Goal: Transaction & Acquisition: Purchase product/service

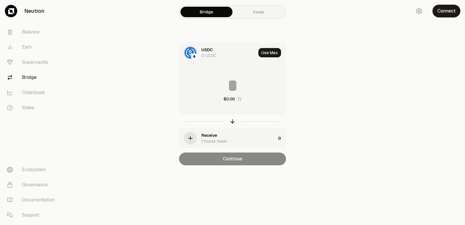
click at [205, 50] on div "USDC" at bounding box center [206, 50] width 11 height 6
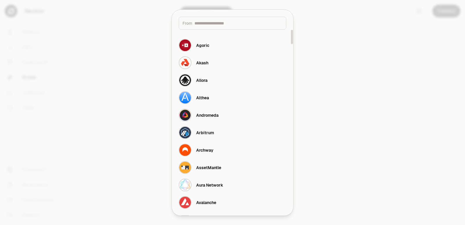
click at [208, 23] on input at bounding box center [238, 23] width 88 height 6
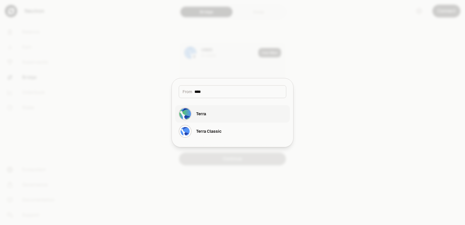
type input "****"
click at [220, 115] on button "Terra" at bounding box center [232, 113] width 114 height 17
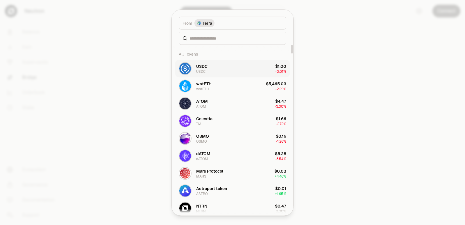
click at [207, 69] on div "USDC" at bounding box center [201, 66] width 11 height 6
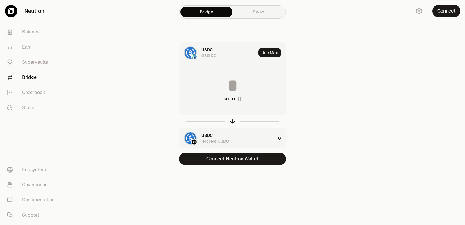
click at [213, 51] on div "USDC 0 USDC" at bounding box center [228, 53] width 55 height 12
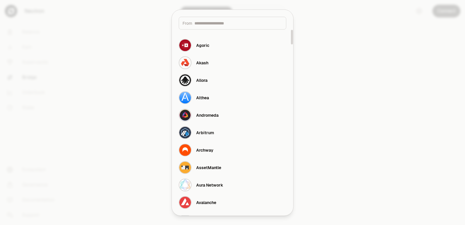
click at [214, 22] on input at bounding box center [238, 23] width 88 height 6
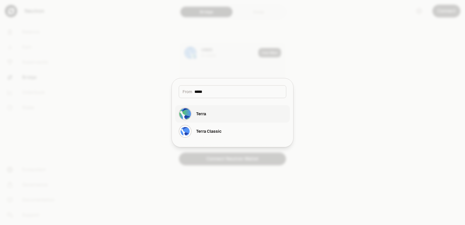
type input "*****"
click at [216, 118] on button "Terra" at bounding box center [232, 113] width 114 height 17
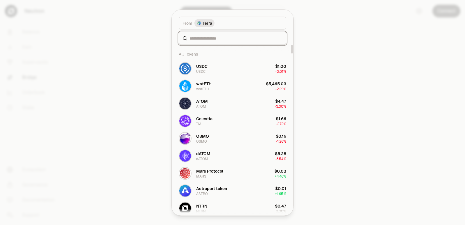
click at [203, 39] on input at bounding box center [235, 38] width 93 height 6
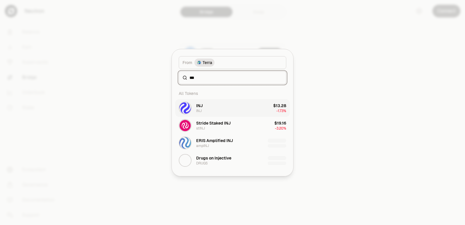
type input "***"
click at [216, 107] on button "INJ INJ $13.28 -1.73%" at bounding box center [232, 107] width 114 height 17
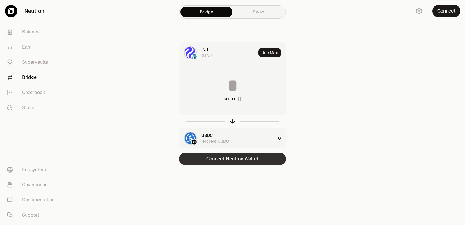
click at [230, 157] on button "Connect Neutron Wallet" at bounding box center [232, 158] width 107 height 13
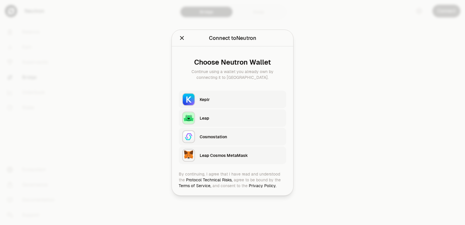
click at [219, 99] on div "Keplr" at bounding box center [241, 99] width 83 height 6
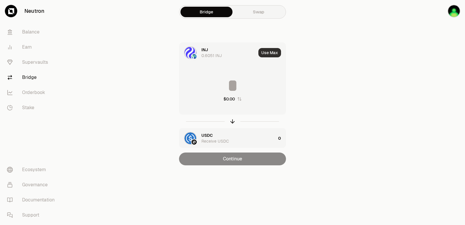
click at [266, 52] on button "Use Max" at bounding box center [269, 52] width 23 height 9
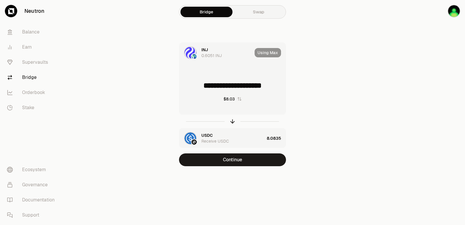
type input "**********"
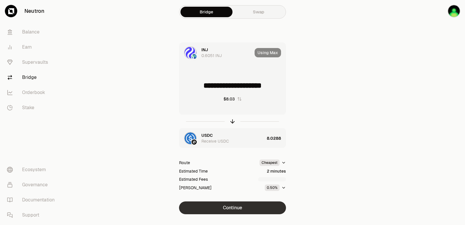
click at [237, 207] on button "Continue" at bounding box center [232, 207] width 107 height 13
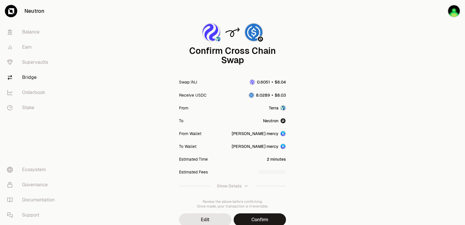
scroll to position [48, 0]
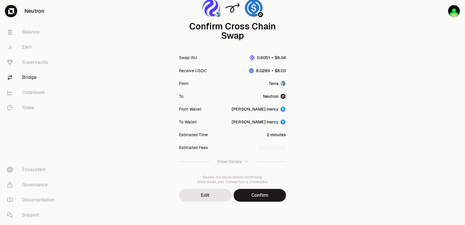
click at [258, 201] on div "Confirm Cross Chain Swap Swap INJ Receive USDC From Terra To Neutron From Walle…" at bounding box center [232, 88] width 209 height 273
click at [259, 197] on button "Confirm" at bounding box center [260, 195] width 52 height 13
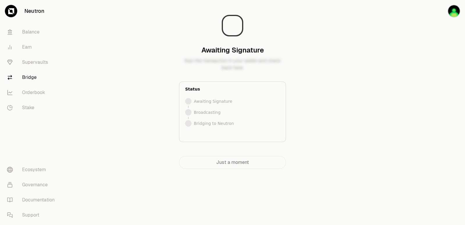
scroll to position [0, 0]
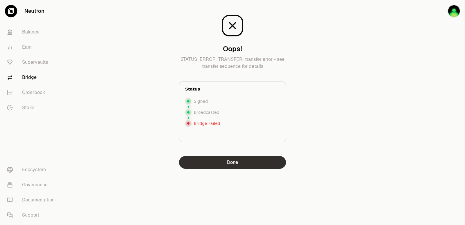
click at [234, 165] on button "Done" at bounding box center [232, 162] width 107 height 13
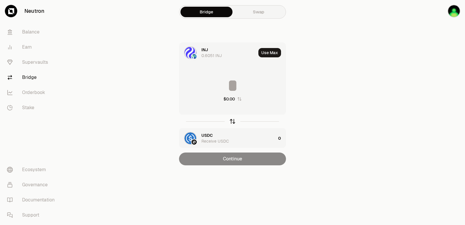
click at [232, 122] on icon "button" at bounding box center [232, 121] width 6 height 6
click at [203, 50] on div "INJ" at bounding box center [204, 50] width 7 height 6
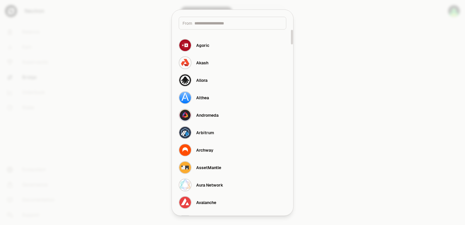
click at [216, 26] on input at bounding box center [238, 23] width 88 height 6
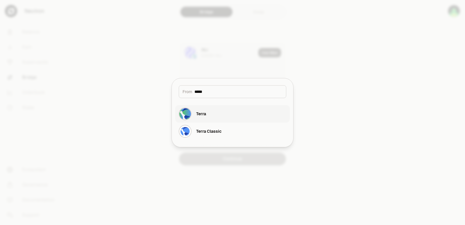
type input "*****"
click at [208, 112] on button "Terra" at bounding box center [232, 113] width 114 height 17
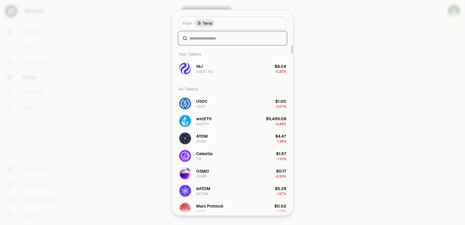
click at [199, 40] on input at bounding box center [235, 38] width 93 height 6
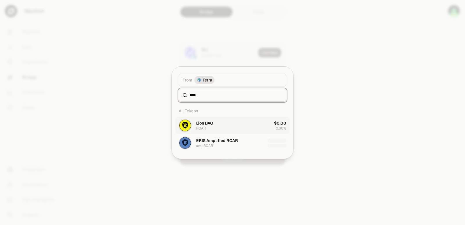
type input "****"
click at [223, 122] on button "Lion DAO ROAR $0.00 0.00%" at bounding box center [232, 124] width 114 height 17
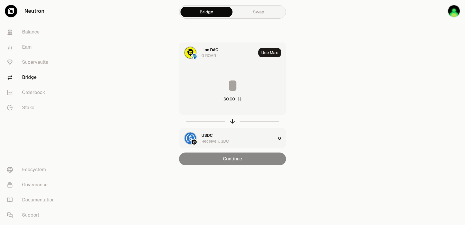
click at [219, 83] on input at bounding box center [232, 85] width 106 height 17
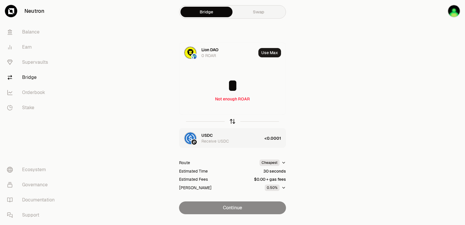
type input "*"
click at [231, 122] on icon "button" at bounding box center [232, 121] width 6 height 6
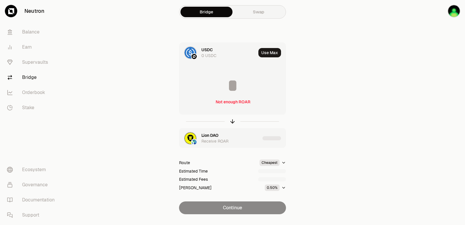
click at [231, 89] on input at bounding box center [232, 85] width 106 height 17
type input "*"
click at [232, 122] on icon "button" at bounding box center [232, 121] width 6 height 6
click at [217, 84] on input at bounding box center [232, 85] width 106 height 17
type input "**********"
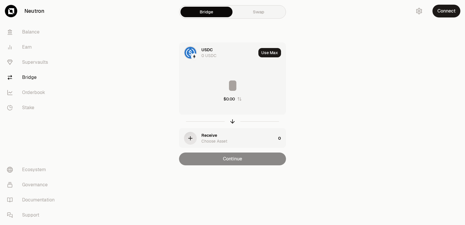
click at [203, 49] on div "USDC" at bounding box center [206, 50] width 11 height 6
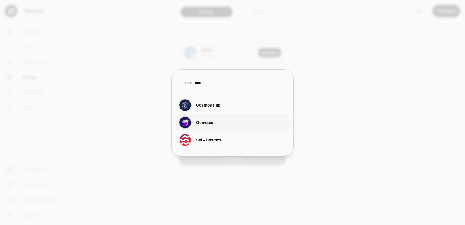
type input "****"
click at [209, 120] on div "Osmosis" at bounding box center [204, 122] width 17 height 6
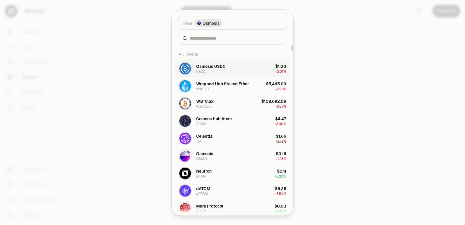
click at [206, 67] on div "Osmosis USDC" at bounding box center [210, 66] width 29 height 6
click at [394, 143] on body "Neutron Balance Earn Supervaults Bridge Orderbook Stake Ecosystem Governance Do…" at bounding box center [232, 112] width 465 height 225
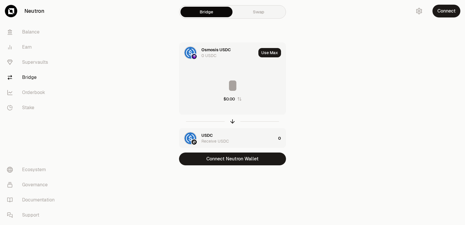
click at [200, 136] on div "USDC Receive USDC" at bounding box center [227, 138] width 96 height 20
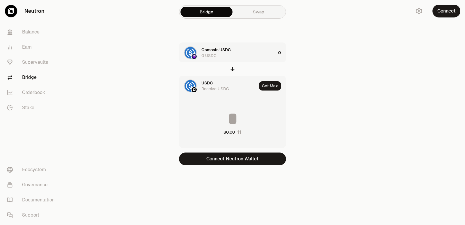
click at [207, 82] on div "USDC" at bounding box center [206, 83] width 11 height 6
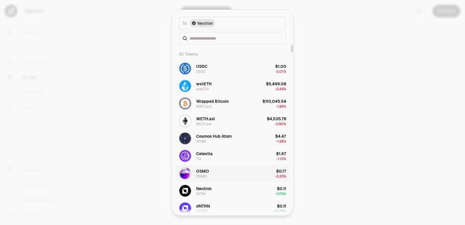
click at [218, 174] on button "[PERSON_NAME] $0.17 -0.26%" at bounding box center [232, 172] width 114 height 17
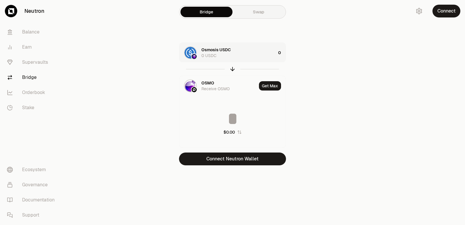
click at [244, 56] on div "Osmosis USDC 0 USDC" at bounding box center [238, 53] width 74 height 12
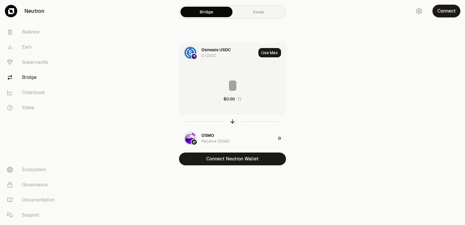
click at [234, 87] on input at bounding box center [232, 85] width 106 height 17
click at [250, 162] on button "Connect Neutron Wallet" at bounding box center [232, 158] width 107 height 13
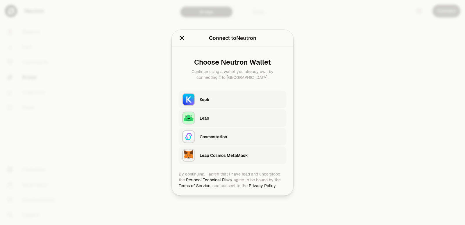
click at [218, 104] on div "Keplr" at bounding box center [243, 98] width 87 height 13
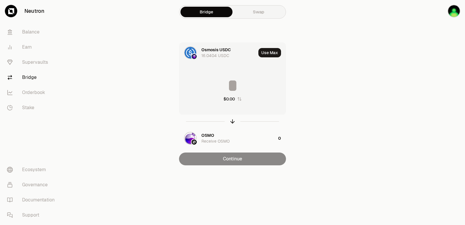
click at [417, 107] on div at bounding box center [432, 94] width 65 height 188
click at [228, 122] on div at bounding box center [232, 120] width 107 height 13
click at [223, 82] on input at bounding box center [232, 85] width 106 height 17
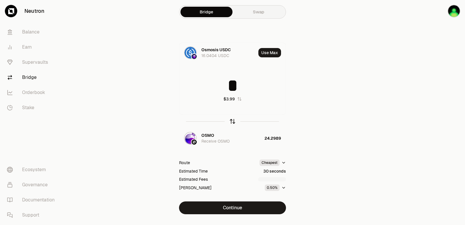
type input "*"
click at [233, 122] on icon "button" at bounding box center [232, 121] width 6 height 6
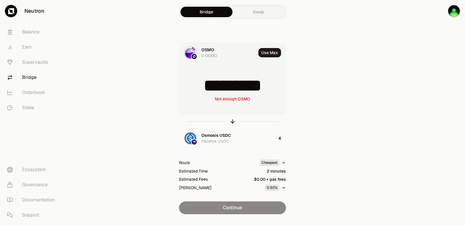
drag, startPoint x: 270, startPoint y: 85, endPoint x: 217, endPoint y: 86, distance: 52.6
click at [217, 86] on input "*********" at bounding box center [232, 85] width 106 height 17
type input "*****"
click at [232, 119] on icon "button" at bounding box center [232, 121] width 6 height 6
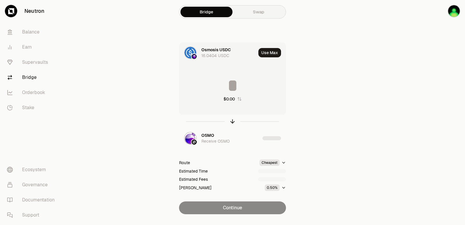
click at [229, 89] on input at bounding box center [232, 85] width 106 height 17
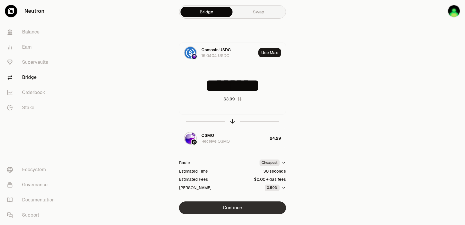
type input "********"
click at [226, 208] on button "Continue" at bounding box center [232, 207] width 107 height 13
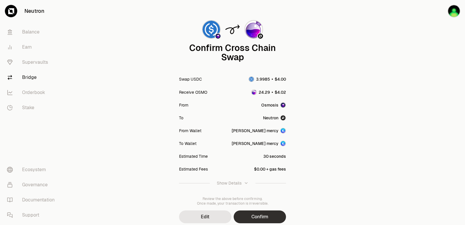
scroll to position [48, 0]
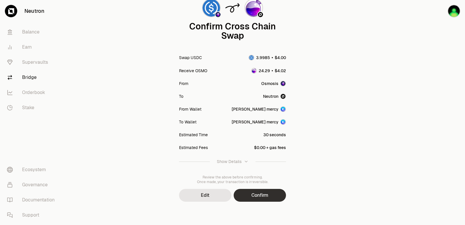
click at [250, 193] on button "Confirm" at bounding box center [260, 195] width 52 height 13
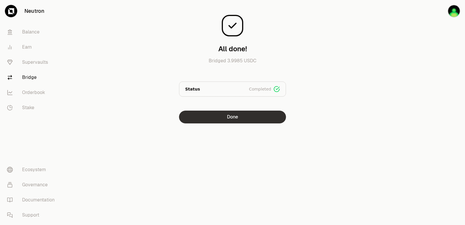
click at [250, 113] on button "Done" at bounding box center [232, 116] width 107 height 13
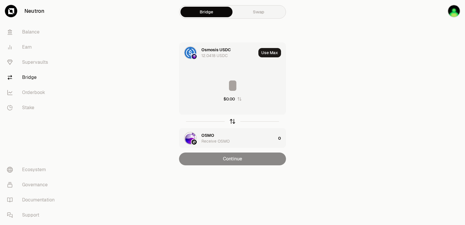
click at [231, 121] on icon "button" at bounding box center [232, 121] width 6 height 6
click at [267, 52] on button "Use Max" at bounding box center [269, 52] width 23 height 9
type input "********"
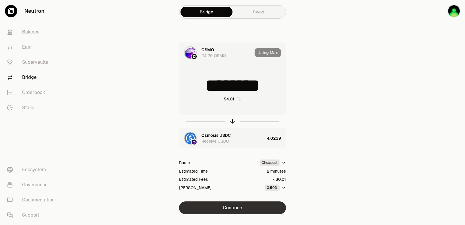
click at [236, 206] on button "Continue" at bounding box center [232, 207] width 107 height 13
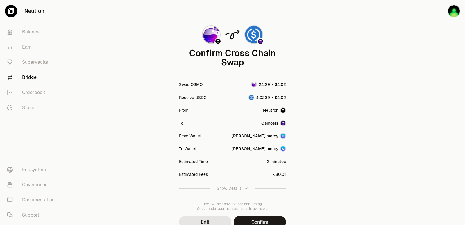
scroll to position [48, 0]
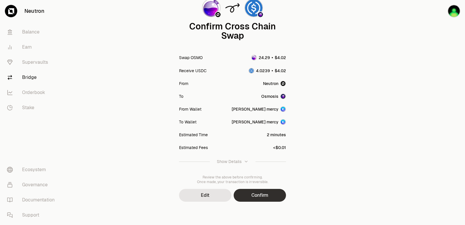
click at [253, 195] on button "Confirm" at bounding box center [260, 195] width 52 height 13
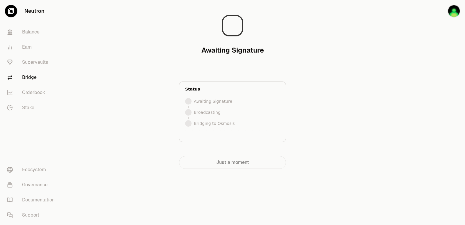
scroll to position [0, 0]
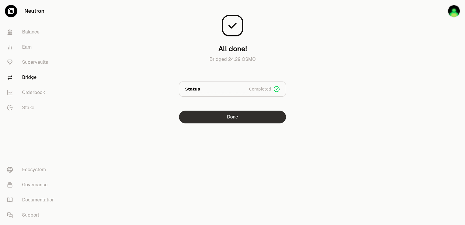
click at [232, 118] on button "Done" at bounding box center [232, 116] width 107 height 13
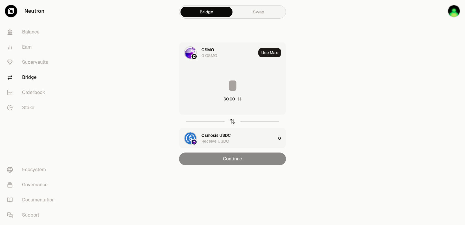
click at [232, 120] on icon "button" at bounding box center [232, 121] width 6 height 6
click at [209, 134] on div "OSMO" at bounding box center [207, 135] width 13 height 6
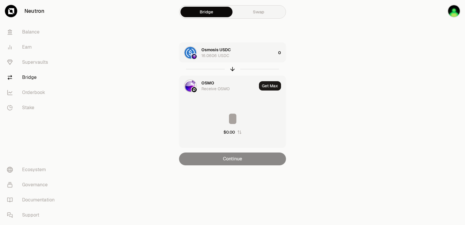
click at [212, 85] on div "OSMO" at bounding box center [207, 83] width 13 height 6
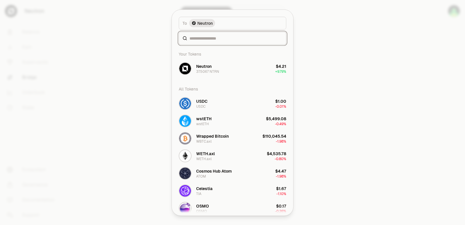
click at [207, 41] on input at bounding box center [235, 38] width 93 height 6
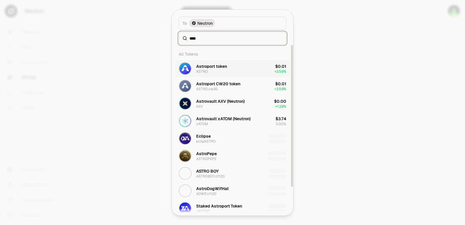
type input "****"
click at [208, 71] on div "Astroport token ASTRO" at bounding box center [211, 68] width 31 height 10
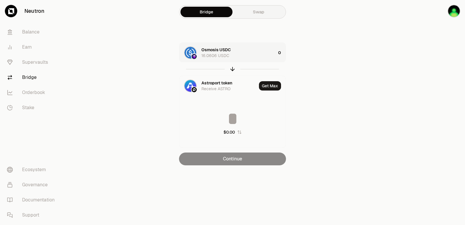
click at [252, 53] on div "Osmosis USDC 16.0606 USDC" at bounding box center [238, 53] width 74 height 12
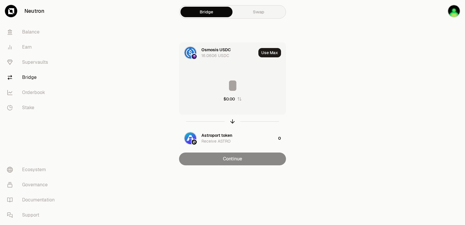
click at [238, 86] on input at bounding box center [232, 85] width 106 height 17
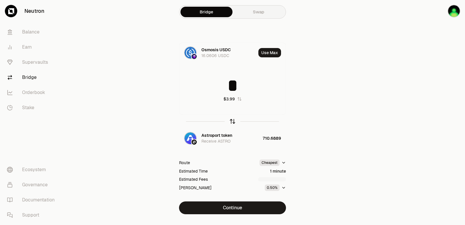
type input "*"
click at [231, 121] on icon "button" at bounding box center [233, 120] width 4 height 2
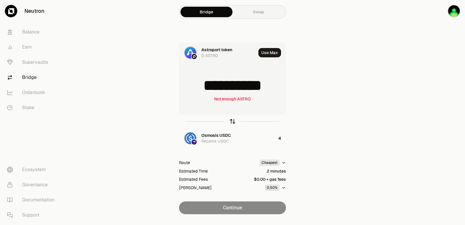
click at [231, 121] on icon "button" at bounding box center [233, 120] width 4 height 2
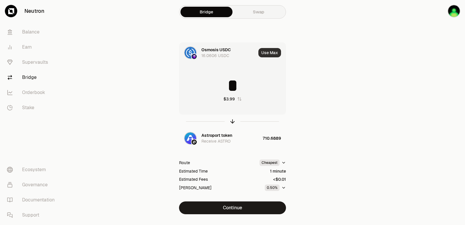
click at [269, 55] on button "Use Max" at bounding box center [269, 52] width 23 height 9
click at [232, 120] on icon "button" at bounding box center [233, 120] width 4 height 2
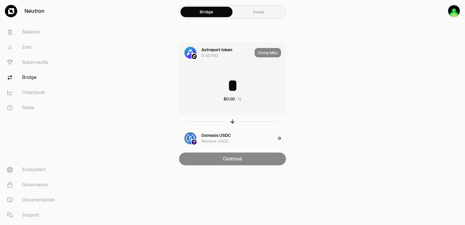
click at [220, 83] on input "*" at bounding box center [232, 85] width 106 height 17
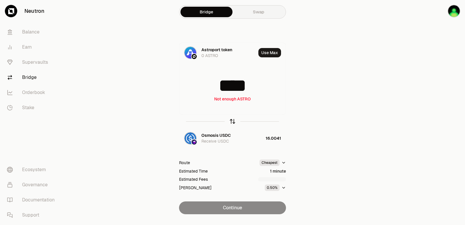
type input "****"
click at [231, 122] on icon "button" at bounding box center [232, 121] width 6 height 6
click at [227, 85] on input at bounding box center [232, 85] width 106 height 17
click at [228, 85] on input "*********" at bounding box center [232, 85] width 106 height 17
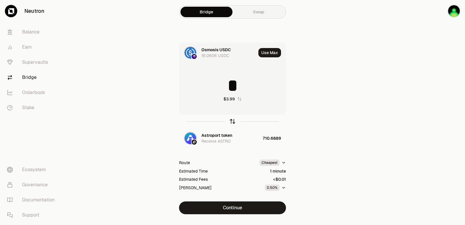
click at [232, 122] on icon "button" at bounding box center [232, 121] width 6 height 6
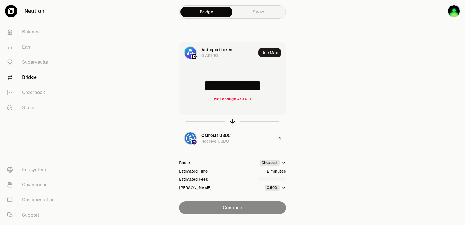
click at [216, 84] on input "**********" at bounding box center [232, 85] width 106 height 17
type input "***"
click at [232, 122] on icon "button" at bounding box center [232, 121] width 6 height 6
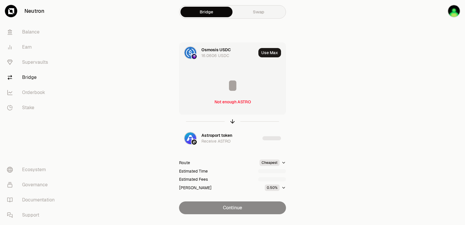
click at [225, 94] on div "Not enough ASTRO $0.00" at bounding box center [232, 89] width 106 height 51
click at [223, 86] on input at bounding box center [232, 85] width 106 height 17
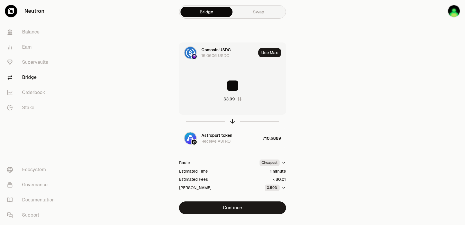
type input "*"
click at [233, 120] on icon "button" at bounding box center [233, 120] width 4 height 2
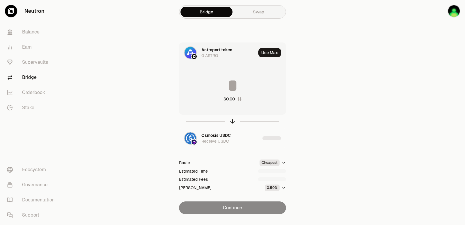
click at [222, 78] on input at bounding box center [232, 85] width 106 height 17
type input "****"
drag, startPoint x: 234, startPoint y: 120, endPoint x: 223, endPoint y: 104, distance: 18.9
click at [233, 120] on icon "button" at bounding box center [232, 121] width 6 height 6
click at [211, 84] on input at bounding box center [232, 85] width 106 height 17
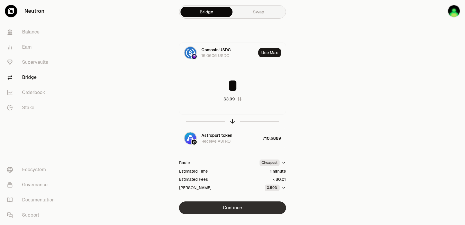
type input "*"
click at [230, 205] on button "Continue" at bounding box center [232, 207] width 107 height 13
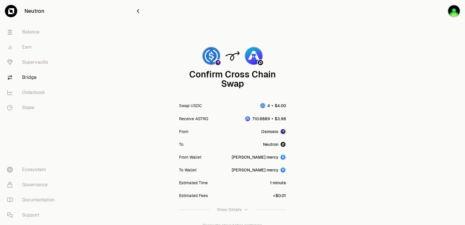
scroll to position [48, 0]
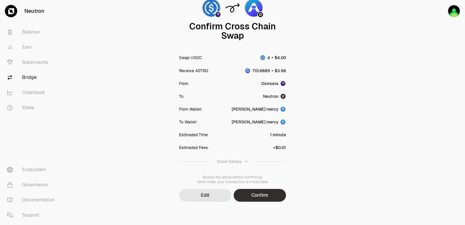
click at [248, 196] on button "Confirm" at bounding box center [260, 195] width 52 height 13
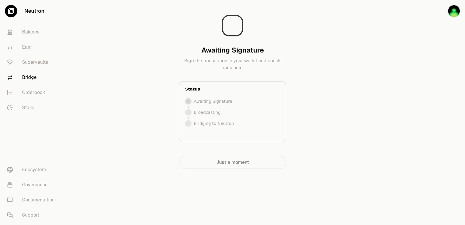
scroll to position [0, 0]
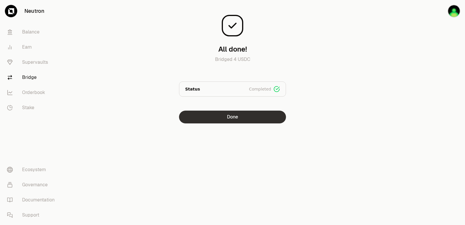
click at [240, 118] on button "Done" at bounding box center [232, 116] width 107 height 13
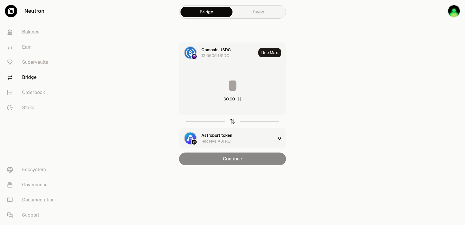
click at [232, 124] on icon "button" at bounding box center [232, 121] width 6 height 6
click at [268, 53] on button "Use Max" at bounding box center [269, 52] width 23 height 9
type input "**********"
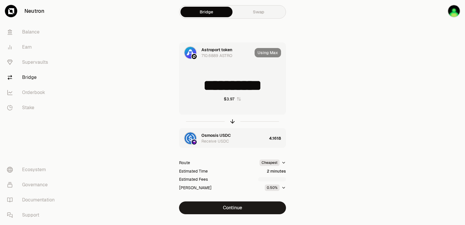
click at [234, 208] on button "Continue" at bounding box center [232, 207] width 107 height 13
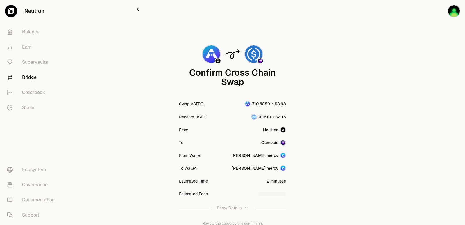
scroll to position [48, 0]
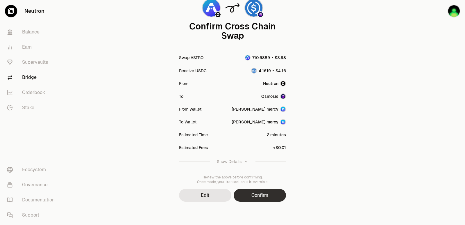
click at [254, 199] on button "Confirm" at bounding box center [260, 195] width 52 height 13
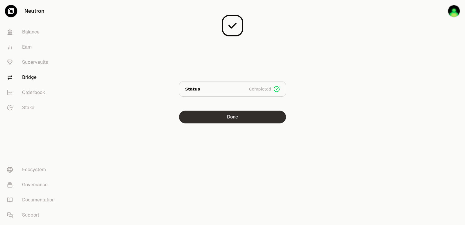
click at [244, 115] on button "Done" at bounding box center [232, 116] width 107 height 13
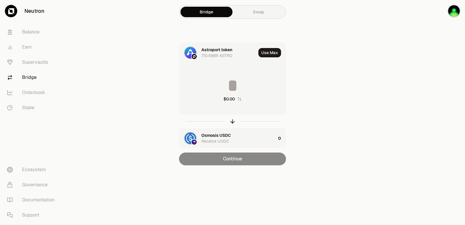
click at [231, 81] on input at bounding box center [232, 85] width 106 height 17
click at [233, 119] on icon "button" at bounding box center [232, 121] width 6 height 6
click at [221, 95] on div "$0.00" at bounding box center [232, 89] width 106 height 51
click at [220, 89] on input at bounding box center [232, 85] width 106 height 17
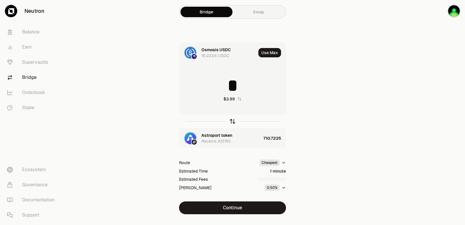
click at [231, 121] on icon "button" at bounding box center [232, 121] width 6 height 6
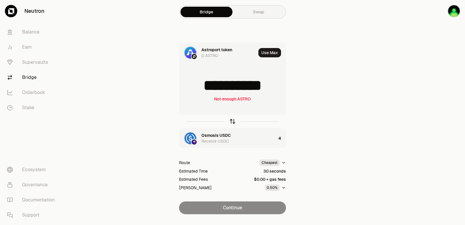
click at [231, 121] on icon "button" at bounding box center [232, 121] width 6 height 6
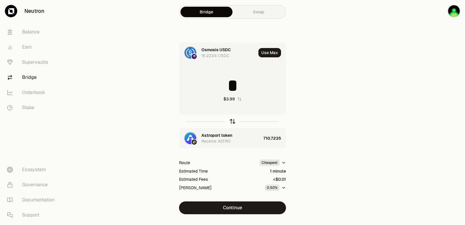
click at [231, 121] on icon "button" at bounding box center [232, 121] width 6 height 6
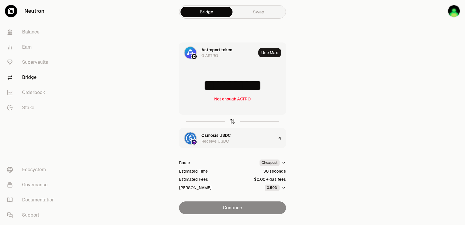
click at [231, 121] on icon "button" at bounding box center [232, 121] width 6 height 6
type input "*"
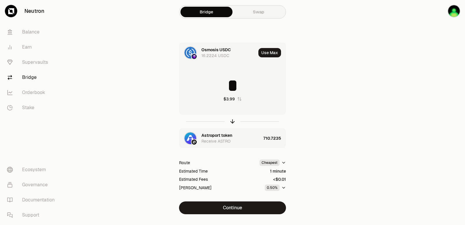
click at [214, 135] on div "Astroport token" at bounding box center [216, 135] width 31 height 6
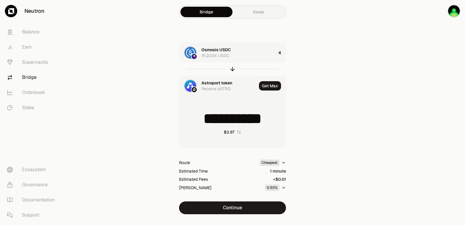
click at [214, 82] on div "Astroport token" at bounding box center [216, 83] width 31 height 6
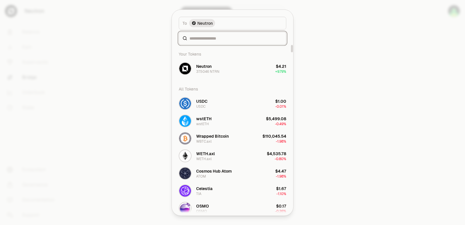
click at [206, 39] on input at bounding box center [235, 38] width 93 height 6
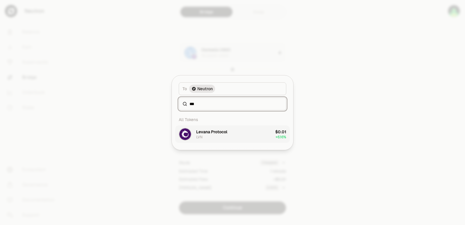
type input "***"
click at [219, 135] on div "Levana Protocol LVN" at bounding box center [211, 134] width 31 height 10
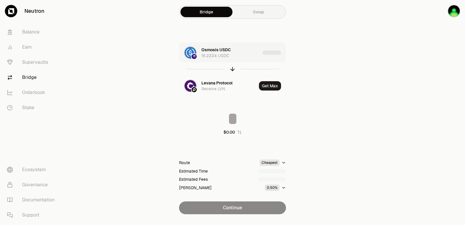
type input "*********"
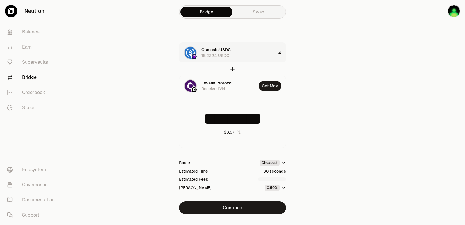
click at [249, 51] on div "Osmosis USDC 16.2224 USDC" at bounding box center [238, 53] width 75 height 12
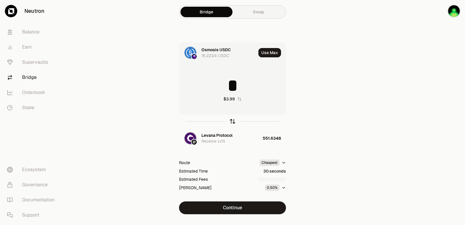
click at [232, 121] on icon "button" at bounding box center [232, 121] width 6 height 6
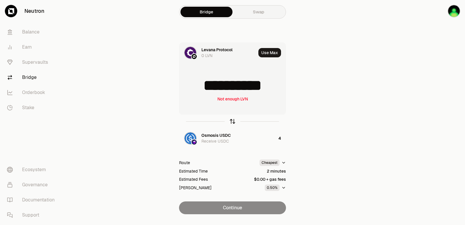
click at [232, 121] on icon "button" at bounding box center [232, 121] width 6 height 6
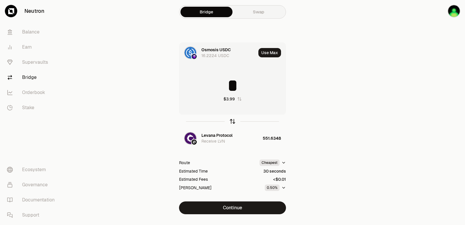
click at [232, 121] on icon "button" at bounding box center [232, 121] width 6 height 6
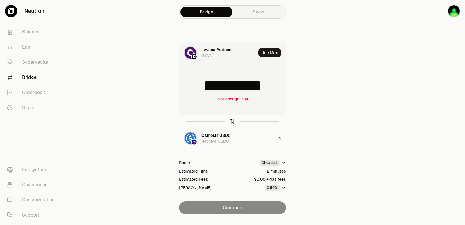
click at [232, 121] on icon "button" at bounding box center [232, 121] width 6 height 6
type input "*"
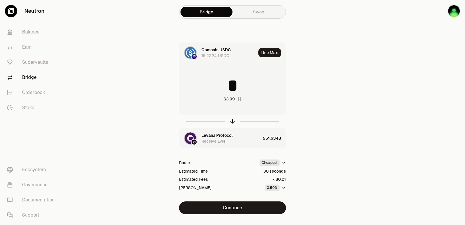
click at [221, 134] on div "Levana Protocol" at bounding box center [216, 135] width 31 height 6
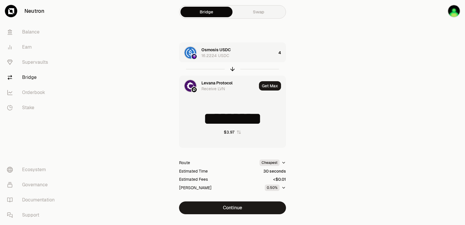
click at [210, 80] on div "Levana Protocol" at bounding box center [216, 83] width 31 height 6
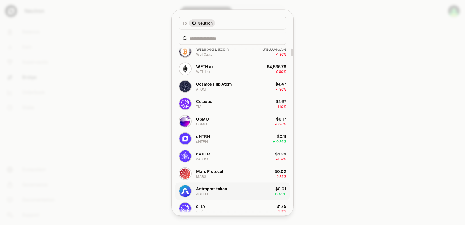
scroll to position [87, 0]
click at [209, 104] on div "[PERSON_NAME]" at bounding box center [204, 103] width 16 height 10
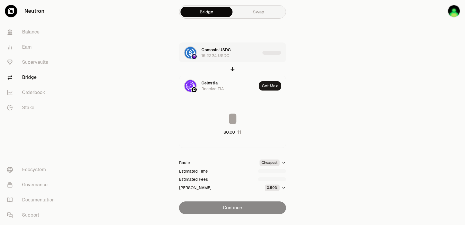
type input "********"
click at [243, 57] on div "Osmosis USDC 16.2224 USDC" at bounding box center [230, 53] width 59 height 12
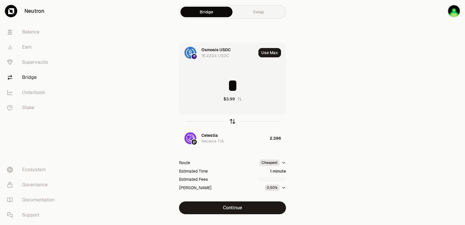
click at [233, 123] on icon "button" at bounding box center [232, 121] width 6 height 6
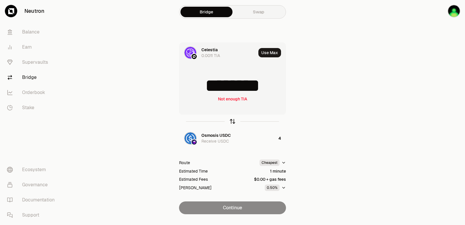
click at [233, 123] on icon "button" at bounding box center [232, 121] width 6 height 6
type input "*"
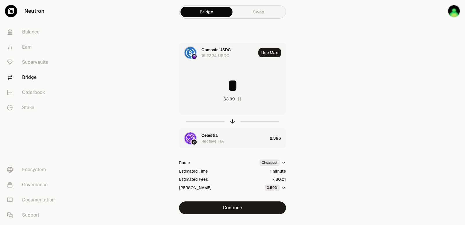
click at [217, 136] on div "Celestia" at bounding box center [209, 135] width 16 height 6
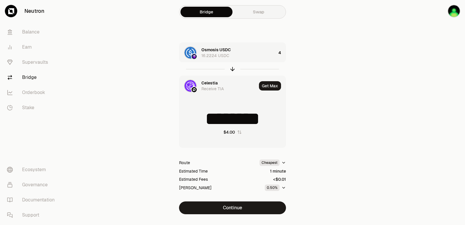
click at [210, 82] on div "Celestia" at bounding box center [209, 83] width 16 height 6
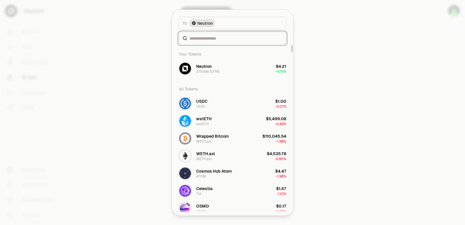
click at [207, 35] on input at bounding box center [235, 38] width 93 height 6
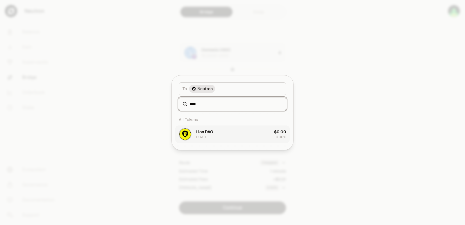
type input "****"
click at [209, 127] on button "Lion DAO ROAR $0.00 0.00%" at bounding box center [232, 133] width 114 height 17
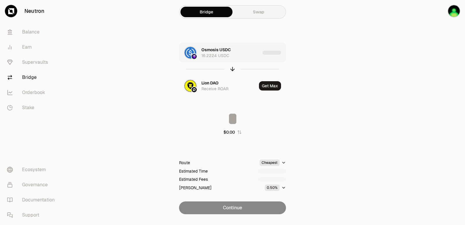
type input "**********"
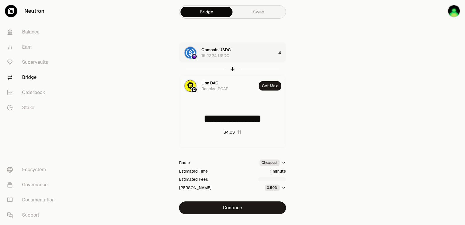
click at [243, 52] on div "Osmosis USDC 16.2224 USDC" at bounding box center [238, 53] width 75 height 12
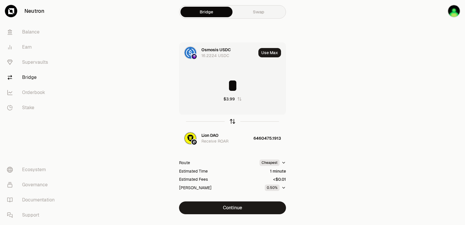
click at [234, 119] on icon "button" at bounding box center [232, 121] width 6 height 6
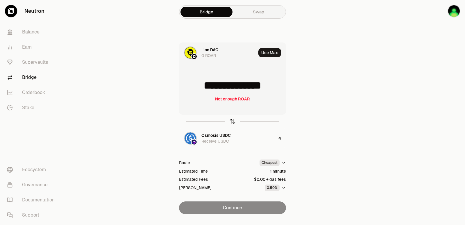
click at [230, 122] on icon "button" at bounding box center [232, 121] width 6 height 6
type input "*"
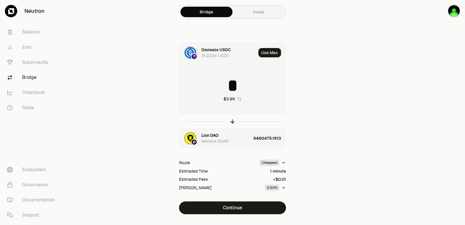
click at [215, 139] on div "Receive ROAR" at bounding box center [214, 141] width 27 height 6
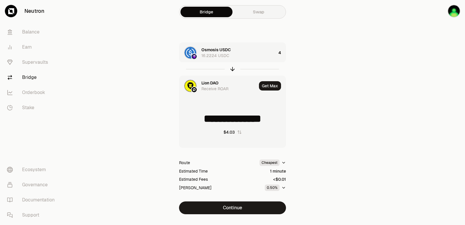
click at [206, 84] on div "Lion DAO" at bounding box center [209, 83] width 17 height 6
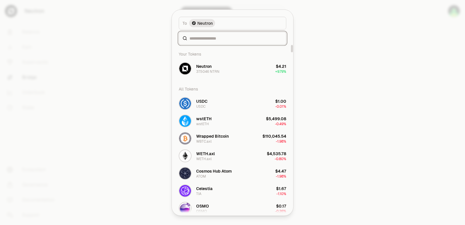
click at [207, 39] on input at bounding box center [235, 38] width 93 height 6
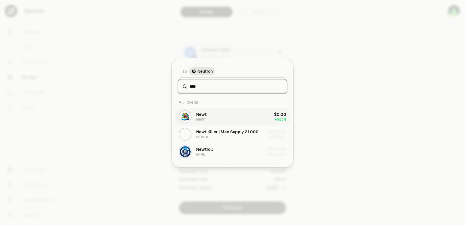
type input "****"
click at [226, 117] on button "Newt NEWT $0.00 + 9.83%" at bounding box center [232, 116] width 114 height 17
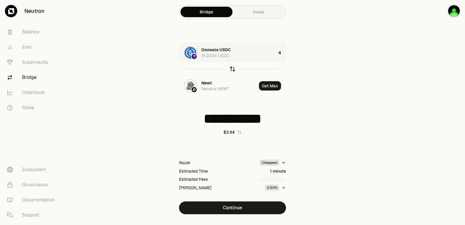
click at [231, 69] on icon "button" at bounding box center [232, 69] width 6 height 6
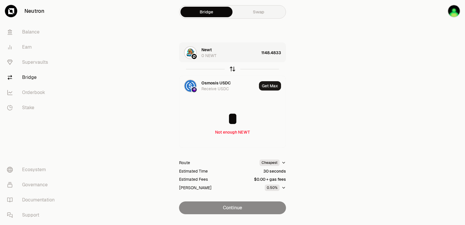
click at [232, 69] on icon "button" at bounding box center [232, 69] width 6 height 6
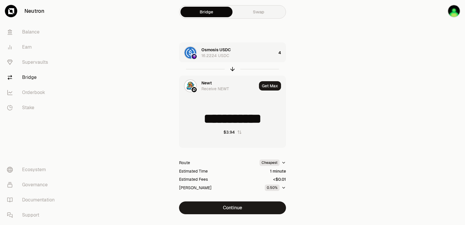
type input "**********"
click at [205, 80] on div "Newt" at bounding box center [206, 83] width 10 height 6
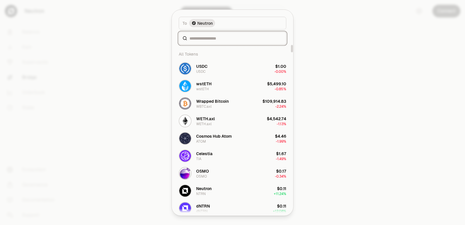
click at [208, 36] on input at bounding box center [235, 38] width 93 height 6
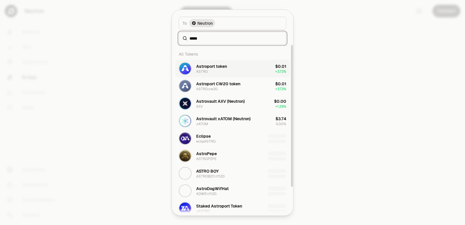
type input "*****"
click at [215, 67] on div "Astroport token" at bounding box center [211, 66] width 31 height 6
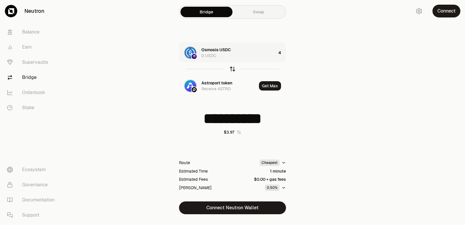
click at [232, 70] on icon "button" at bounding box center [232, 69] width 0 height 4
type input "**********"
click at [223, 80] on div "Astroport token" at bounding box center [216, 83] width 31 height 6
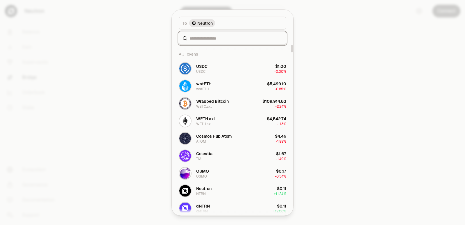
click at [209, 39] on input at bounding box center [235, 38] width 93 height 6
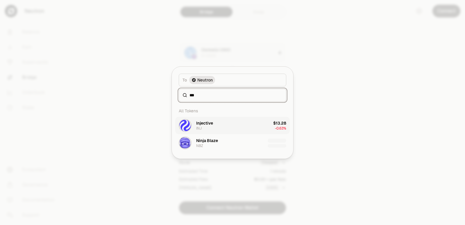
type input "***"
click at [209, 120] on div "Injective" at bounding box center [204, 123] width 17 height 6
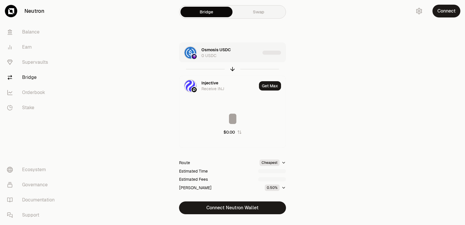
click at [245, 52] on div "Osmosis USDC 0 USDC" at bounding box center [230, 53] width 59 height 12
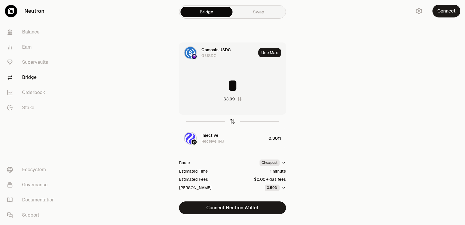
click at [233, 121] on icon "button" at bounding box center [232, 121] width 6 height 6
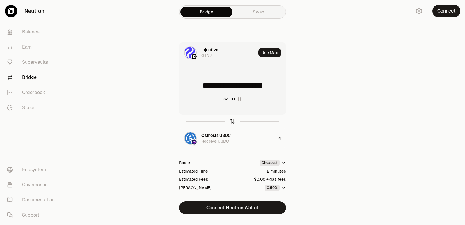
click at [232, 121] on icon "button" at bounding box center [232, 121] width 6 height 6
type input "*"
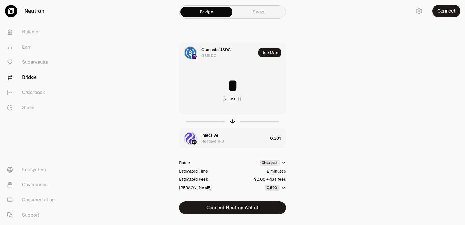
click at [218, 136] on div "Injective Receive INJ" at bounding box center [234, 138] width 66 height 12
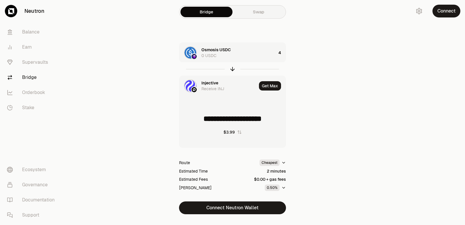
click at [206, 80] on div "Injective Receive INJ" at bounding box center [217, 86] width 77 height 20
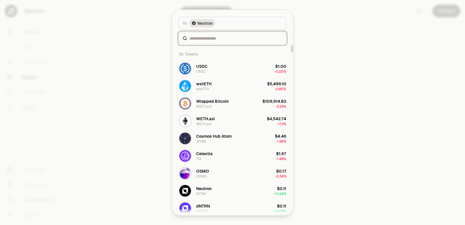
click at [205, 36] on input at bounding box center [235, 38] width 93 height 6
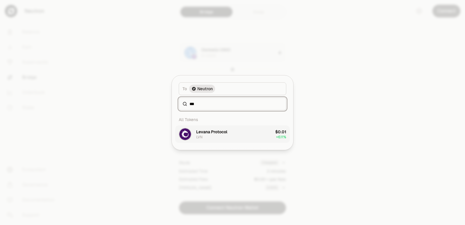
type input "***"
click at [209, 134] on div "Levana Protocol" at bounding box center [211, 132] width 31 height 6
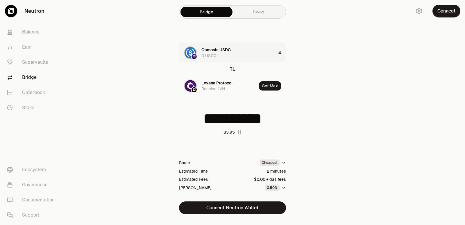
click at [232, 69] on icon "button" at bounding box center [232, 69] width 6 height 6
type input "*"
click at [238, 54] on div "Levana Protocol 0 LVN" at bounding box center [231, 53] width 60 height 12
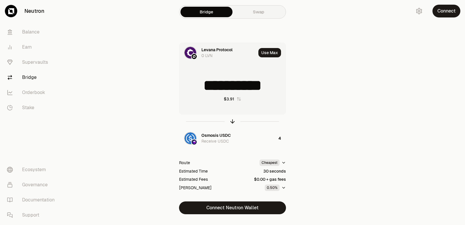
drag, startPoint x: 277, startPoint y: 88, endPoint x: 214, endPoint y: 88, distance: 63.0
click at [214, 88] on input "**********" at bounding box center [232, 85] width 106 height 17
type input "***"
click at [232, 119] on icon "button" at bounding box center [232, 121] width 6 height 6
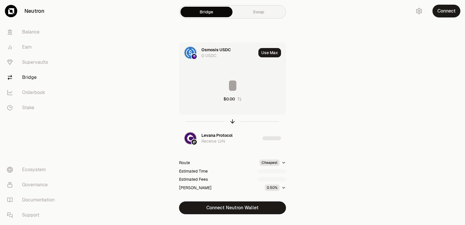
click at [232, 80] on input at bounding box center [232, 85] width 106 height 17
drag, startPoint x: 273, startPoint y: 87, endPoint x: 222, endPoint y: 88, distance: 51.4
click at [222, 88] on input "********" at bounding box center [232, 85] width 106 height 17
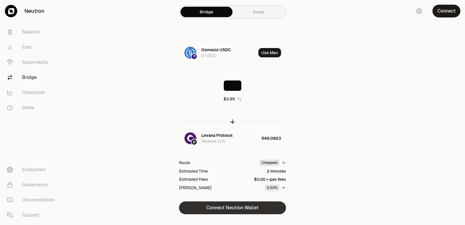
type input "***"
click at [233, 211] on button "Connect Neutron Wallet" at bounding box center [232, 207] width 107 height 13
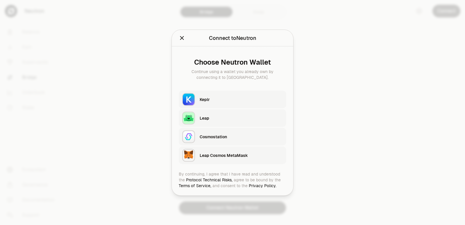
click at [212, 101] on div "Keplr" at bounding box center [241, 99] width 83 height 6
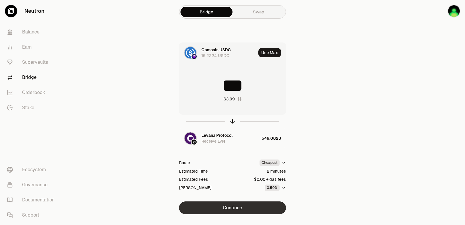
click at [236, 208] on button "Continue" at bounding box center [232, 207] width 107 height 13
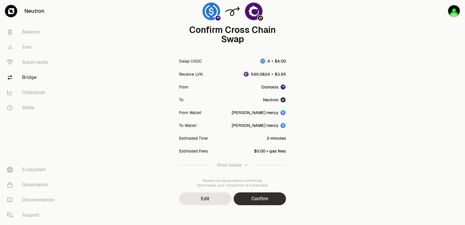
scroll to position [48, 0]
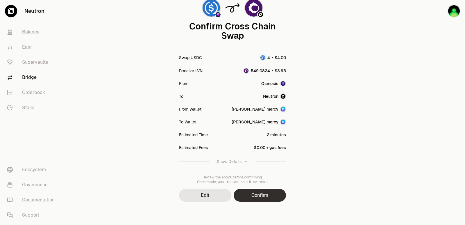
click at [257, 195] on button "Confirm" at bounding box center [260, 195] width 52 height 13
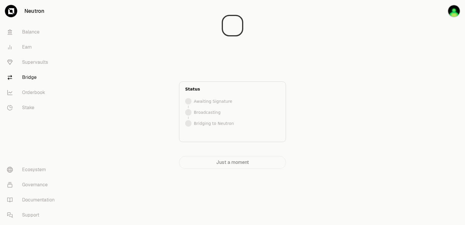
scroll to position [0, 0]
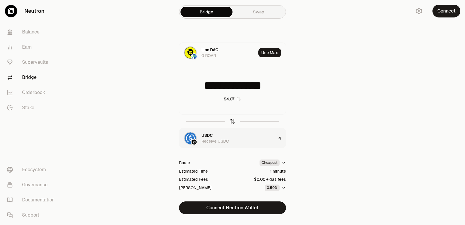
type input "**********"
click at [203, 50] on div "Lion DAO" at bounding box center [209, 50] width 17 height 6
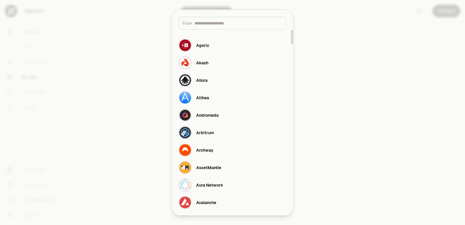
click at [211, 24] on input at bounding box center [238, 23] width 88 height 6
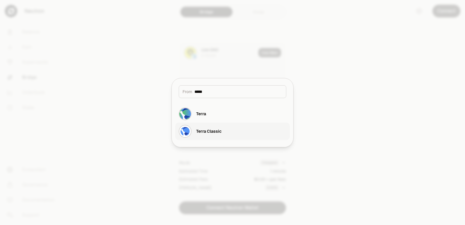
type input "*****"
click at [216, 131] on div "Terra Classic" at bounding box center [208, 131] width 25 height 6
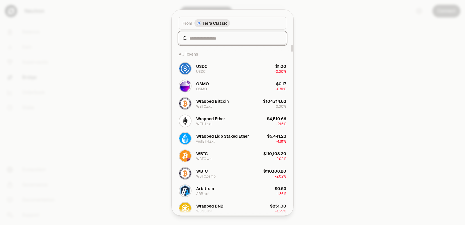
click at [204, 38] on input at bounding box center [235, 38] width 93 height 6
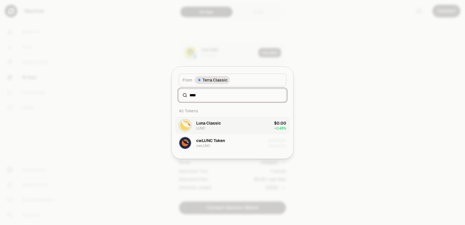
type input "****"
click at [223, 126] on button "Luna Classic LUNC $0.00 + 0.48%" at bounding box center [232, 124] width 114 height 17
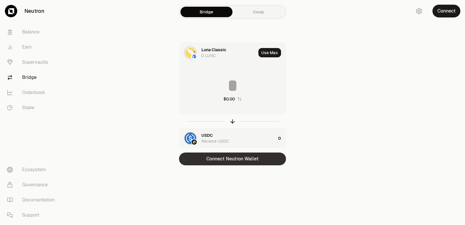
click at [232, 164] on button "Connect Neutron Wallet" at bounding box center [232, 158] width 107 height 13
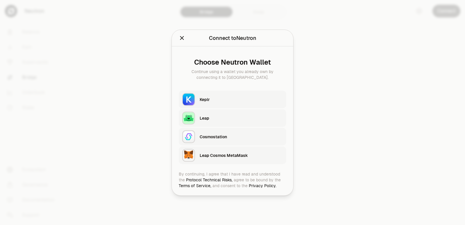
click at [213, 96] on div "Keplr" at bounding box center [241, 99] width 83 height 6
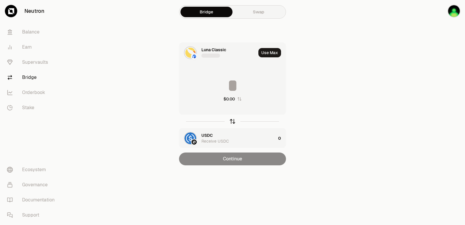
click at [232, 119] on icon "button" at bounding box center [232, 121] width 6 height 6
click at [204, 48] on div "USDC" at bounding box center [206, 50] width 11 height 6
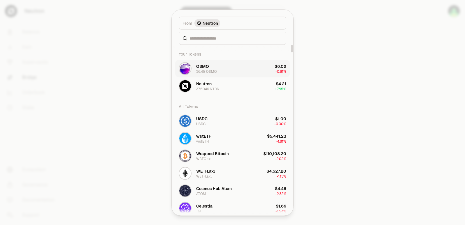
click at [211, 65] on div "OSMO 36.45 OSMO" at bounding box center [206, 68] width 21 height 10
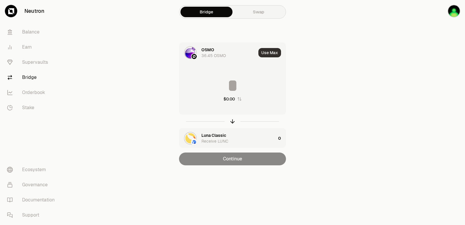
click at [267, 52] on button "Use Max" at bounding box center [269, 52] width 23 height 9
type input "*****"
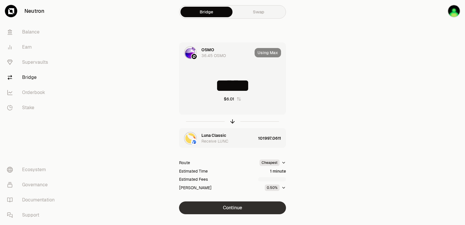
click at [240, 208] on button "Continue" at bounding box center [232, 207] width 107 height 13
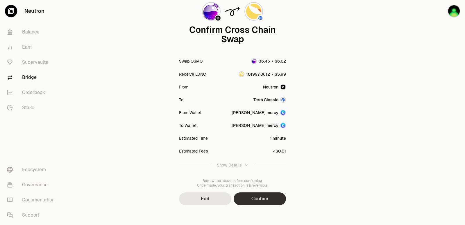
scroll to position [48, 0]
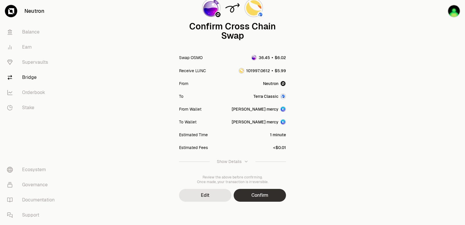
click at [253, 192] on button "Confirm" at bounding box center [260, 195] width 52 height 13
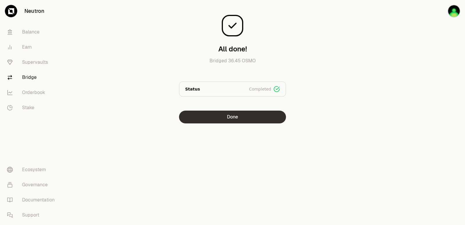
click at [233, 114] on button "Done" at bounding box center [232, 116] width 107 height 13
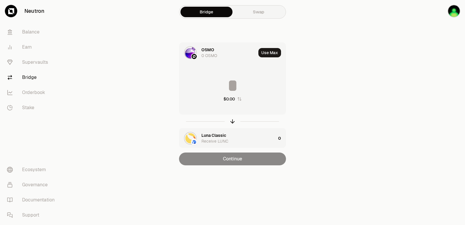
click at [238, 100] on icon "button" at bounding box center [239, 98] width 5 height 5
click at [227, 85] on input at bounding box center [232, 85] width 106 height 17
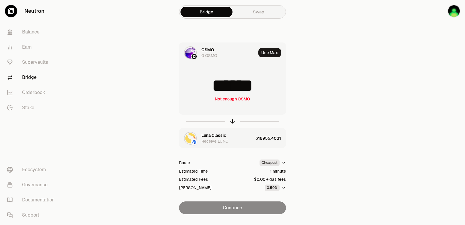
drag, startPoint x: 264, startPoint y: 82, endPoint x: 220, endPoint y: 90, distance: 44.9
click at [205, 83] on input "******" at bounding box center [232, 85] width 106 height 17
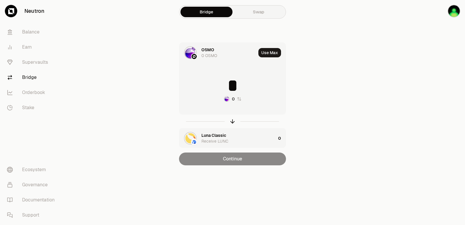
click at [239, 98] on icon "button" at bounding box center [239, 98] width 5 height 5
click at [240, 85] on input "*" at bounding box center [232, 85] width 106 height 17
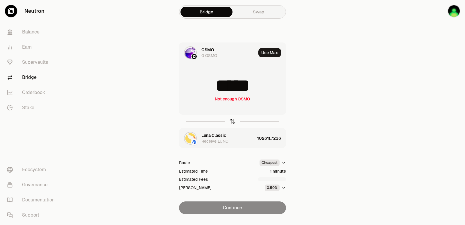
click at [232, 120] on icon "button" at bounding box center [232, 121] width 6 height 6
click at [232, 121] on icon "button" at bounding box center [232, 121] width 6 height 6
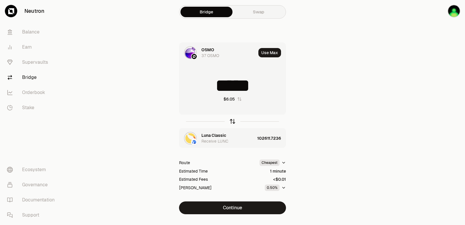
click at [232, 121] on icon "button" at bounding box center [232, 121] width 6 height 6
click at [267, 50] on button "Use Max" at bounding box center [269, 52] width 23 height 9
type input "**"
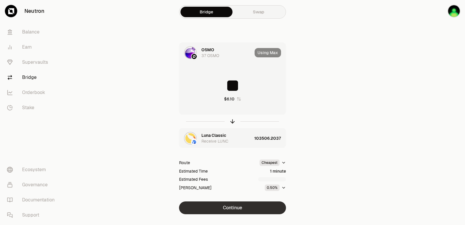
click at [234, 207] on button "Continue" at bounding box center [232, 207] width 107 height 13
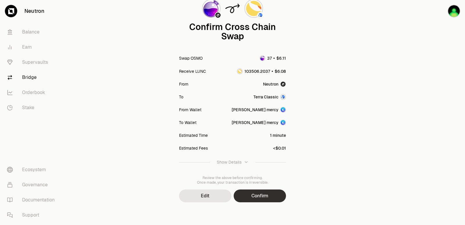
scroll to position [48, 0]
click at [266, 194] on button "Confirm" at bounding box center [260, 195] width 52 height 13
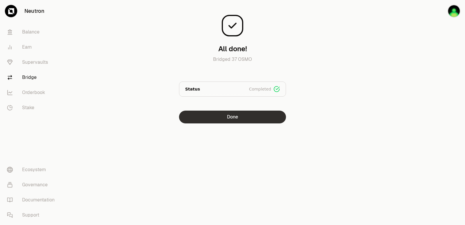
click at [224, 119] on button "Done" at bounding box center [232, 116] width 107 height 13
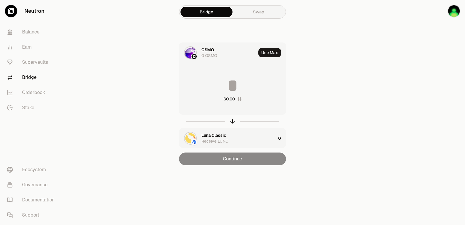
click at [213, 50] on div "OSMO" at bounding box center [207, 50] width 13 height 6
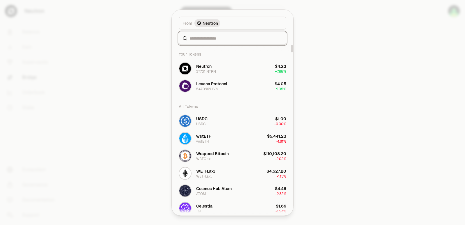
click at [209, 37] on input at bounding box center [235, 38] width 93 height 6
click at [210, 119] on button "USDC USDC $1.00 -0.00%" at bounding box center [232, 120] width 114 height 17
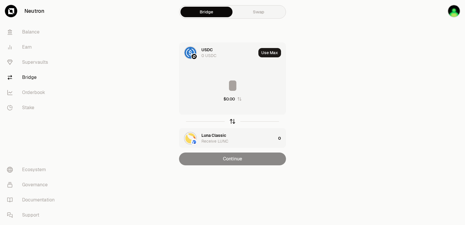
click at [231, 123] on icon "button" at bounding box center [232, 121] width 6 height 6
click at [209, 49] on div "Luna Classic" at bounding box center [213, 50] width 25 height 6
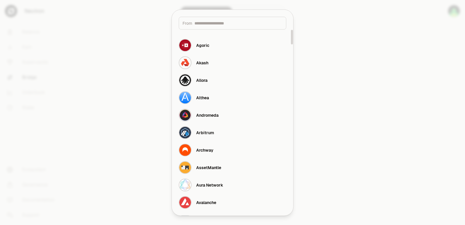
click at [204, 25] on input at bounding box center [238, 23] width 88 height 6
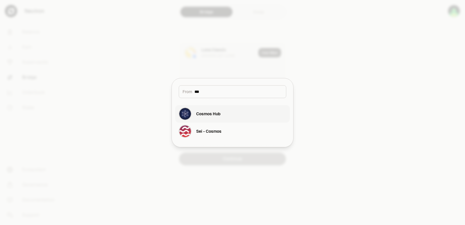
type input "***"
click at [214, 117] on div "Cosmos Hub" at bounding box center [200, 113] width 42 height 13
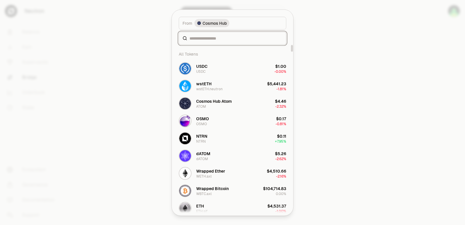
click at [205, 39] on div "From Cosmos Hub" at bounding box center [232, 27] width 121 height 35
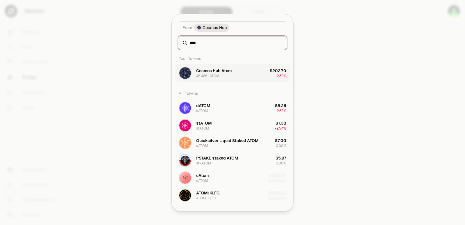
type input "****"
click at [202, 74] on div "45.4661 ATOM" at bounding box center [207, 76] width 23 height 5
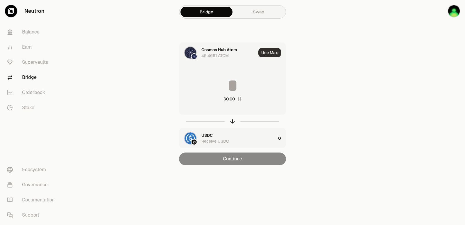
click at [269, 53] on button "Use Max" at bounding box center [269, 52] width 23 height 9
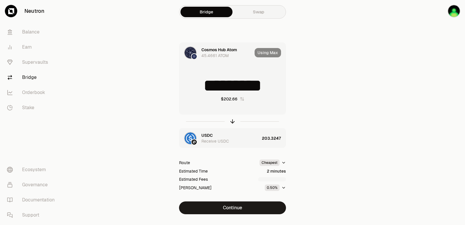
scroll to position [2, 0]
drag, startPoint x: 277, startPoint y: 87, endPoint x: 228, endPoint y: 92, distance: 48.8
click at [228, 92] on input "*********" at bounding box center [232, 85] width 106 height 17
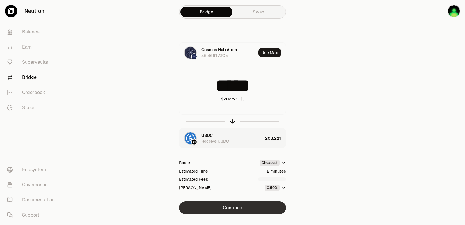
type input "*****"
click at [242, 205] on button "Continue" at bounding box center [232, 207] width 107 height 13
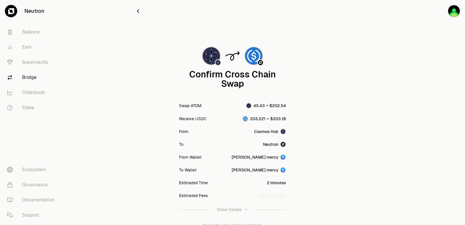
scroll to position [48, 0]
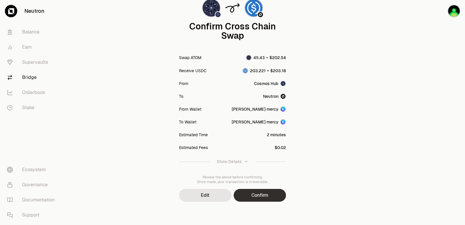
click at [258, 193] on button "Confirm" at bounding box center [260, 195] width 52 height 13
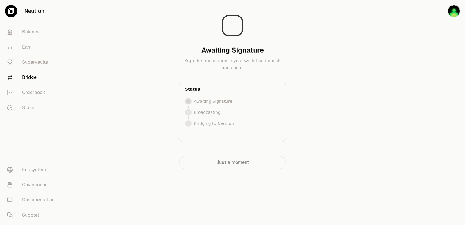
scroll to position [0, 0]
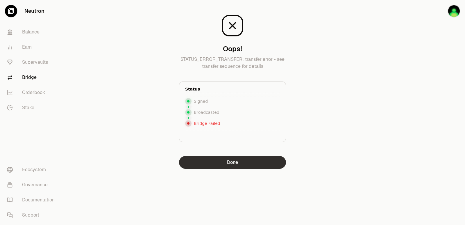
click at [225, 164] on button "Done" at bounding box center [232, 162] width 107 height 13
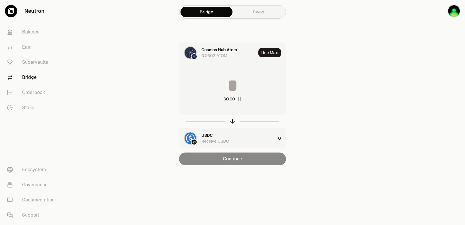
click at [212, 133] on div "USDC" at bounding box center [206, 135] width 11 height 6
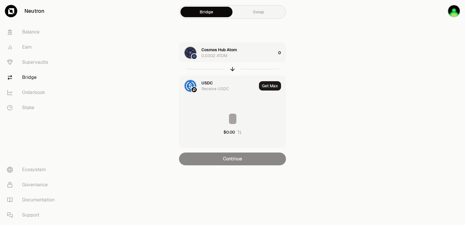
click at [207, 84] on div "USDC" at bounding box center [206, 83] width 11 height 6
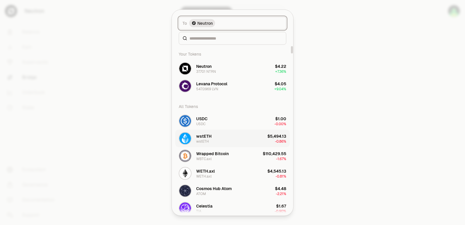
scroll to position [87, 0]
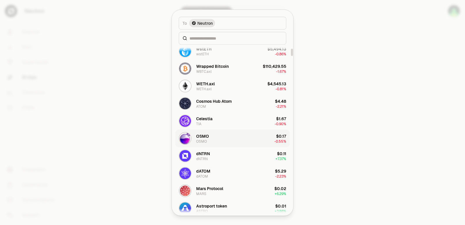
click at [216, 135] on button "OSMO OSMO $0.17 -0.55%" at bounding box center [232, 137] width 114 height 17
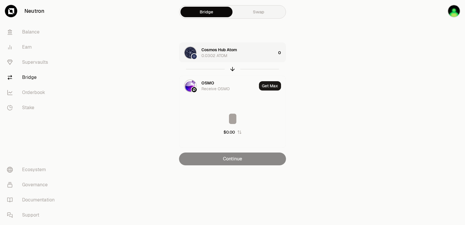
click at [256, 49] on div "Cosmos Hub Atom 0.0302 ATOM" at bounding box center [238, 53] width 74 height 12
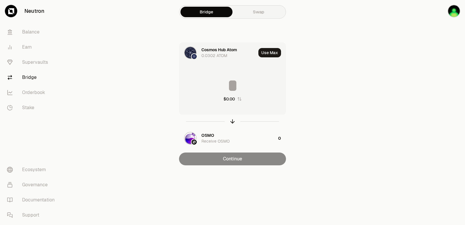
click at [217, 89] on input at bounding box center [232, 85] width 106 height 17
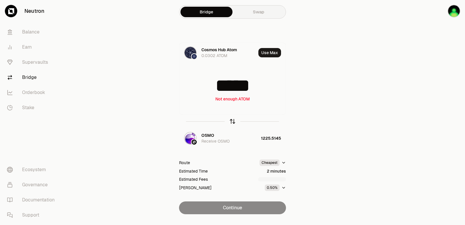
type input "*****"
click at [234, 119] on icon "button" at bounding box center [232, 121] width 6 height 6
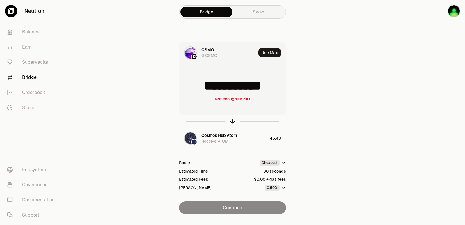
drag, startPoint x: 277, startPoint y: 86, endPoint x: 207, endPoint y: 88, distance: 69.8
click at [207, 88] on input "**********" at bounding box center [232, 85] width 106 height 17
type input "****"
click at [215, 134] on div "Cosmos Hub Atom" at bounding box center [218, 135] width 35 height 6
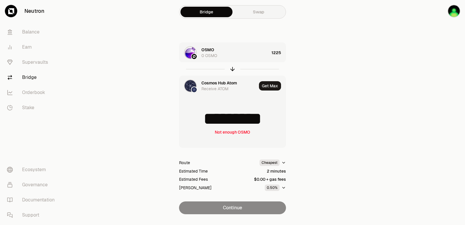
click at [209, 78] on div "Cosmos Hub Atom Receive ATOM" at bounding box center [217, 86] width 77 height 20
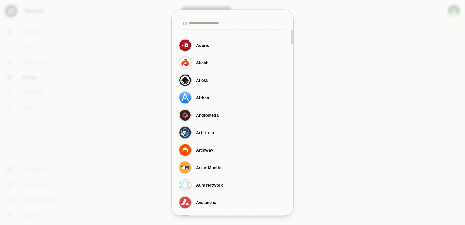
click at [371, 104] on div at bounding box center [232, 112] width 465 height 225
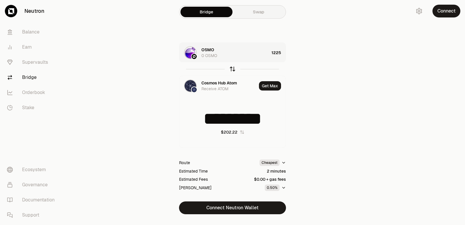
click at [233, 68] on icon "button" at bounding box center [232, 69] width 6 height 6
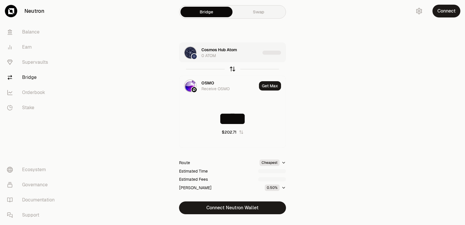
click at [233, 68] on icon "button" at bounding box center [232, 69] width 6 height 6
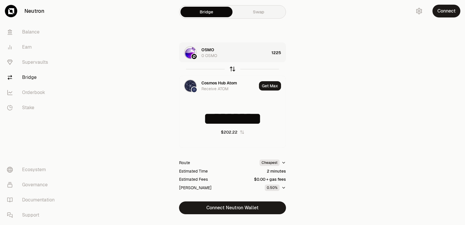
click at [233, 68] on icon "button" at bounding box center [232, 69] width 6 height 6
type input "****"
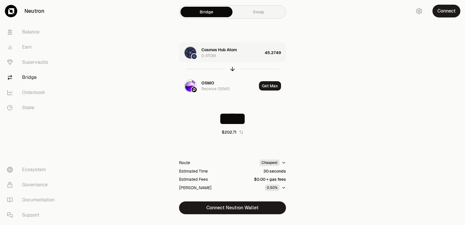
click at [214, 50] on div "Cosmos Hub Atom" at bounding box center [218, 50] width 35 height 6
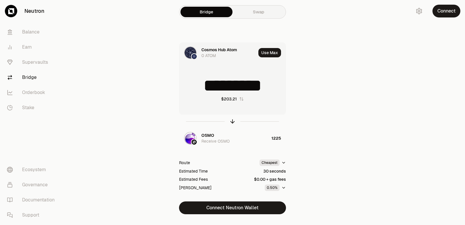
click at [215, 47] on div "Cosmos Hub Atom" at bounding box center [218, 50] width 35 height 6
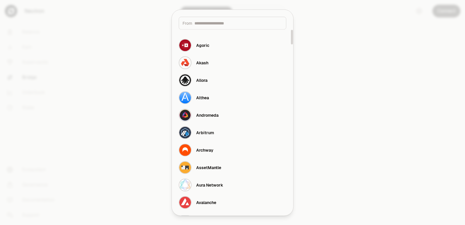
click at [218, 21] on input at bounding box center [238, 23] width 88 height 6
type input "*"
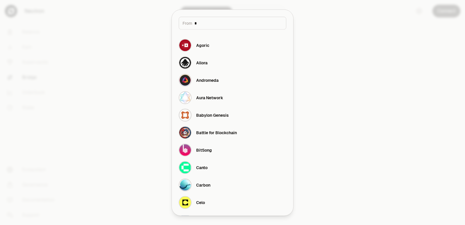
type input "*********"
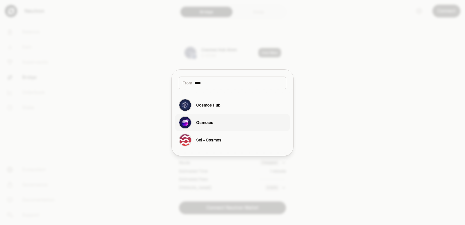
type input "****"
click at [222, 122] on button "Osmosis" at bounding box center [232, 122] width 114 height 17
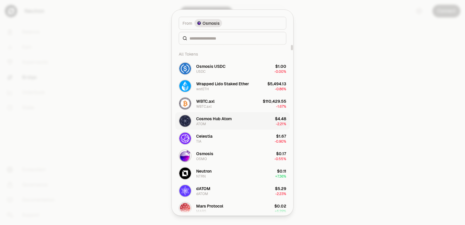
click at [209, 120] on div "Cosmos Hub Atom" at bounding box center [213, 118] width 35 height 6
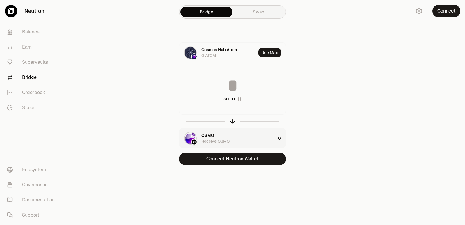
click at [202, 134] on div "OSMO" at bounding box center [207, 135] width 13 height 6
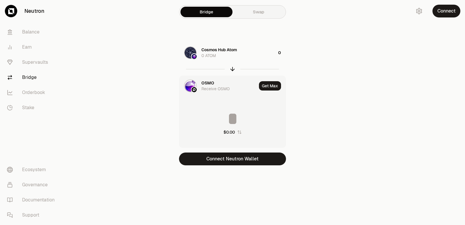
click at [208, 83] on div "OSMO" at bounding box center [207, 83] width 13 height 6
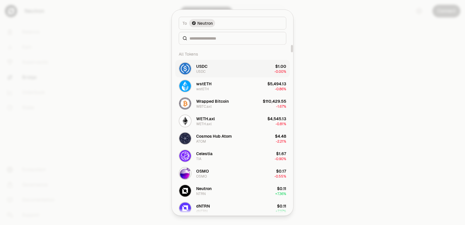
click at [212, 66] on button "USDC USDC $1.00 -0.00%" at bounding box center [232, 68] width 114 height 17
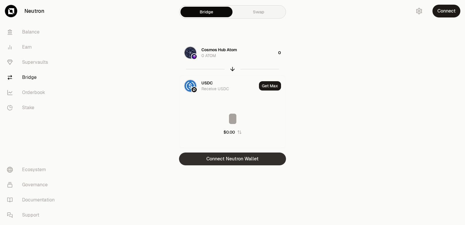
click at [230, 160] on button "Connect Neutron Wallet" at bounding box center [232, 158] width 107 height 13
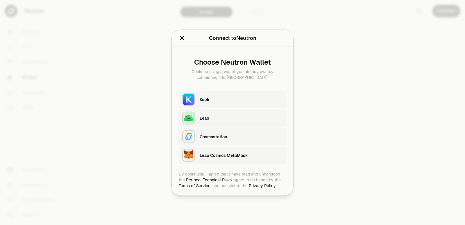
click at [222, 103] on div "Keplr" at bounding box center [241, 99] width 83 height 9
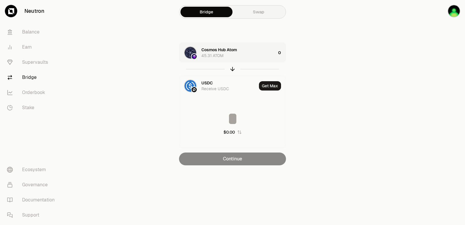
click at [244, 56] on div "Cosmos Hub Atom 45.31 ATOM" at bounding box center [238, 53] width 74 height 12
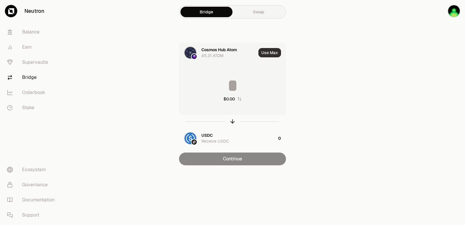
click at [266, 52] on button "Use Max" at bounding box center [269, 52] width 23 height 9
type input "*****"
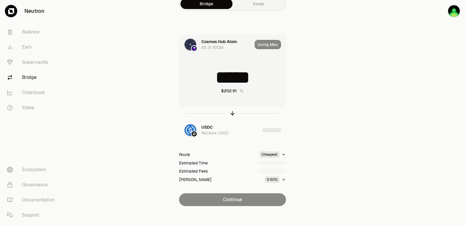
scroll to position [12, 0]
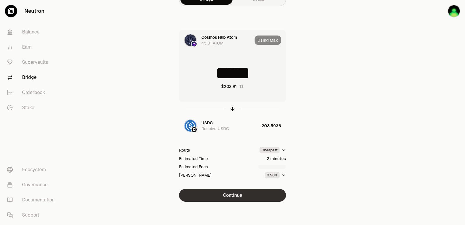
click at [226, 192] on button "Continue" at bounding box center [232, 195] width 107 height 13
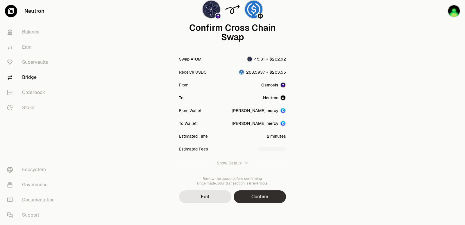
scroll to position [48, 0]
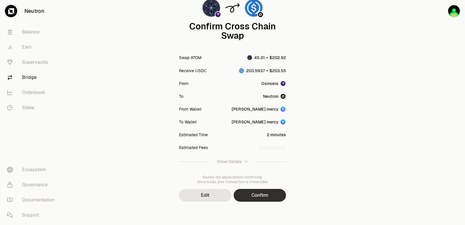
click at [249, 196] on button "Confirm" at bounding box center [260, 195] width 52 height 13
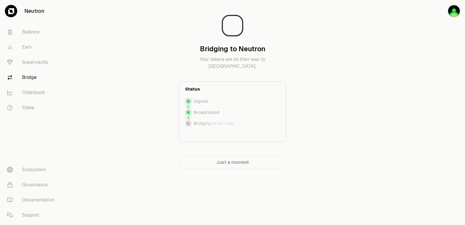
click at [397, 129] on main "Bridging to Neutron Your tokens are on their way to Neutron. Status Signed Broa…" at bounding box center [265, 96] width 400 height 192
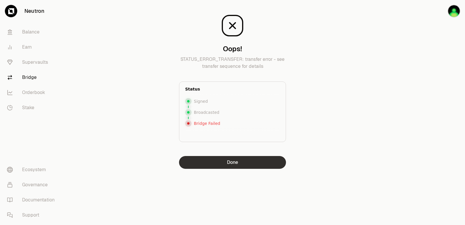
click at [227, 166] on button "Done" at bounding box center [232, 162] width 107 height 13
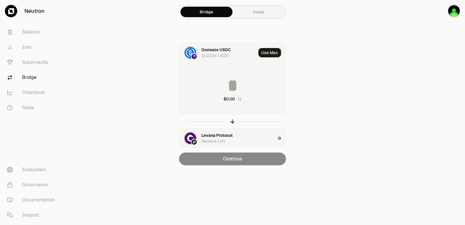
click at [239, 100] on icon "button" at bounding box center [239, 98] width 5 height 5
click at [238, 101] on icon "button" at bounding box center [239, 98] width 5 height 5
click at [232, 121] on icon "button" at bounding box center [232, 121] width 6 height 6
click at [269, 53] on button "Use Max" at bounding box center [269, 52] width 23 height 9
click at [269, 53] on div "Using Max" at bounding box center [269, 53] width 31 height 20
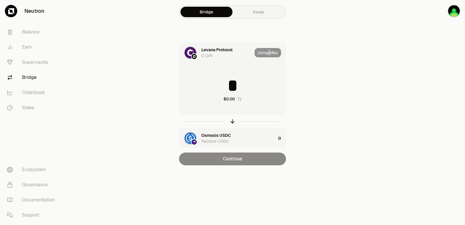
click at [269, 53] on div "Using Max" at bounding box center [269, 53] width 31 height 20
click at [233, 125] on div at bounding box center [232, 120] width 107 height 13
click at [232, 125] on div at bounding box center [232, 120] width 107 height 13
click at [232, 122] on icon "button" at bounding box center [232, 121] width 6 height 6
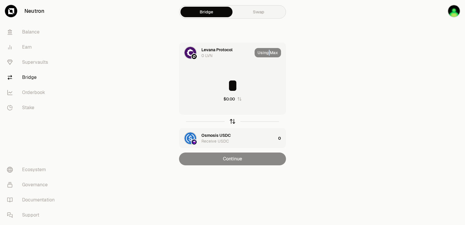
click at [232, 119] on icon "button" at bounding box center [232, 121] width 6 height 6
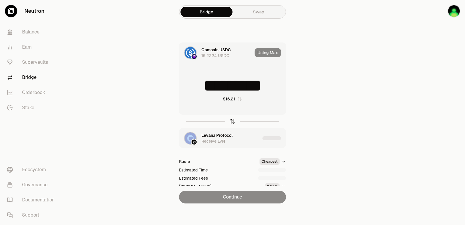
click at [232, 120] on icon "button" at bounding box center [232, 121] width 6 height 6
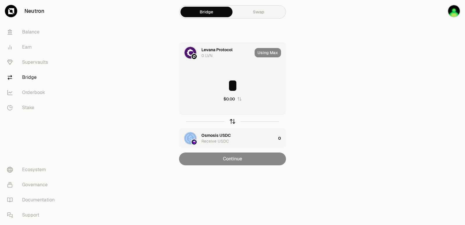
click at [233, 120] on icon "button" at bounding box center [232, 121] width 6 height 6
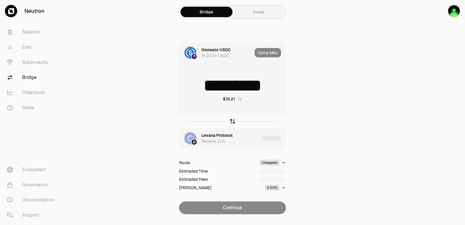
click at [233, 120] on icon "button" at bounding box center [232, 121] width 6 height 6
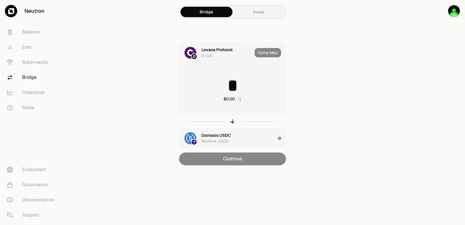
click at [391, 95] on main "Bridge Swap Levana Protocol 0 LVN Using Max * $0.00 Osmosis USDC Receive USDC 0…" at bounding box center [265, 94] width 400 height 188
click at [230, 120] on icon "button" at bounding box center [232, 121] width 6 height 6
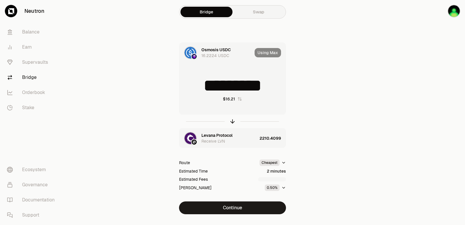
click at [225, 86] on input "*********" at bounding box center [232, 85] width 106 height 17
type input "*"
click at [231, 120] on icon "button" at bounding box center [232, 121] width 6 height 6
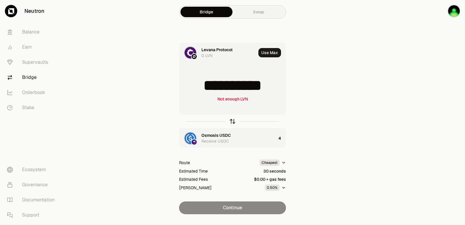
click at [230, 121] on icon "button" at bounding box center [232, 121] width 6 height 6
type input "*"
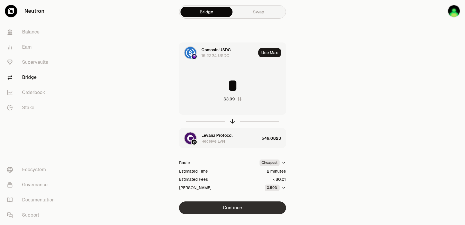
click at [232, 207] on button "Continue" at bounding box center [232, 207] width 107 height 13
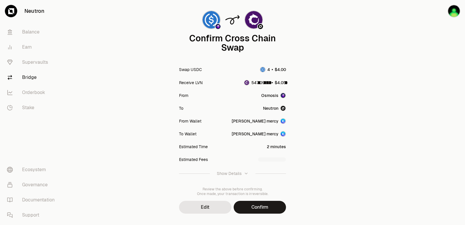
scroll to position [48, 0]
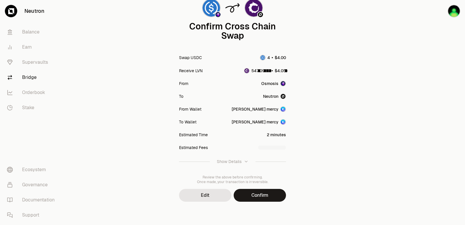
click at [263, 196] on button "Confirm" at bounding box center [260, 195] width 52 height 13
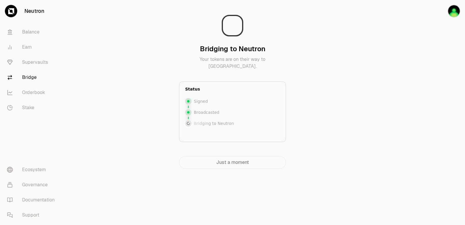
click at [420, 97] on div at bounding box center [432, 96] width 65 height 192
click at [415, 92] on div at bounding box center [432, 96] width 65 height 192
click at [406, 89] on div at bounding box center [432, 96] width 65 height 192
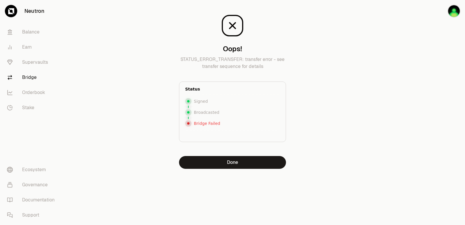
click at [234, 169] on div "Oops! STATUS_ERROR_TRANSFER: transfer error - see transfer sequence for details…" at bounding box center [232, 96] width 209 height 192
click at [231, 166] on button "Done" at bounding box center [232, 162] width 107 height 13
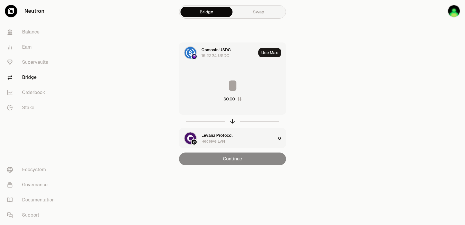
click at [211, 80] on input at bounding box center [232, 85] width 106 height 17
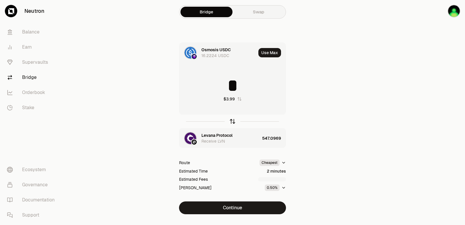
click at [232, 122] on icon "button" at bounding box center [232, 121] width 0 height 4
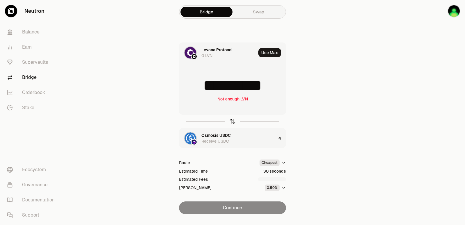
click at [232, 122] on icon "button" at bounding box center [232, 121] width 0 height 4
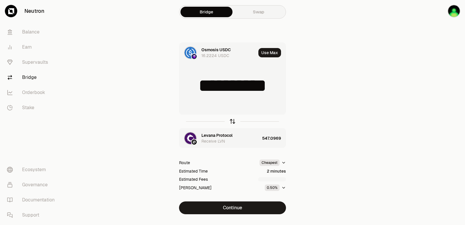
type input "*"
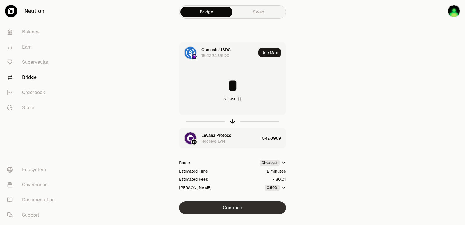
click at [242, 207] on button "Continue" at bounding box center [232, 207] width 107 height 13
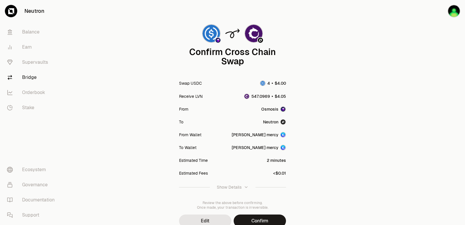
scroll to position [48, 0]
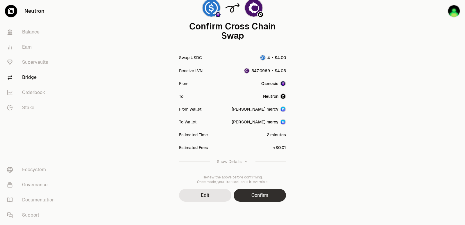
click at [251, 189] on button "Confirm" at bounding box center [260, 195] width 52 height 13
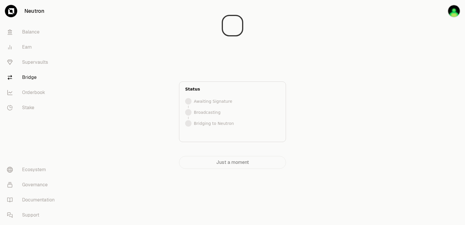
scroll to position [0, 0]
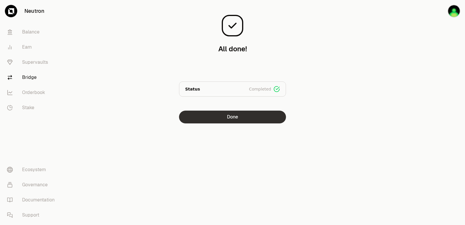
click at [236, 119] on button "Done" at bounding box center [232, 116] width 107 height 13
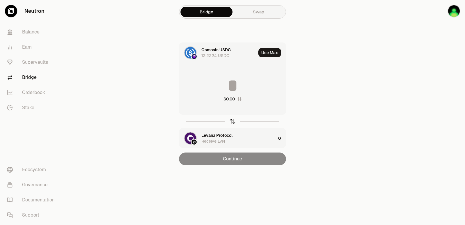
click at [233, 119] on icon "button" at bounding box center [232, 121] width 6 height 6
click at [268, 50] on button "Use Max" at bounding box center [269, 52] width 23 height 9
type input "*********"
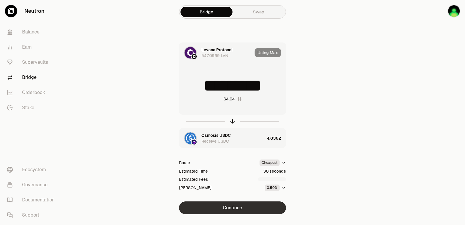
click at [237, 210] on button "Continue" at bounding box center [232, 207] width 107 height 13
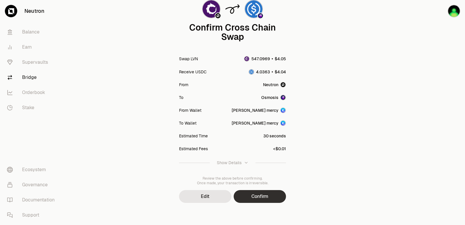
scroll to position [48, 0]
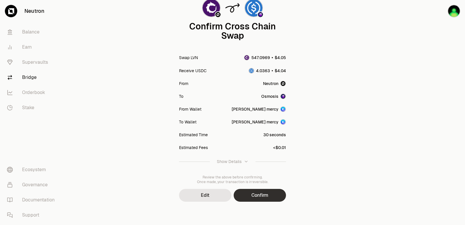
click at [249, 191] on button "Confirm" at bounding box center [260, 195] width 52 height 13
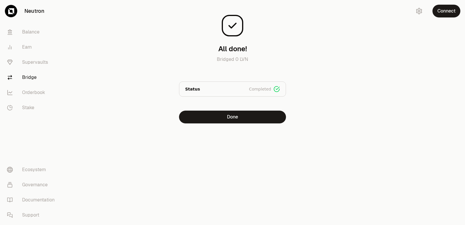
click at [229, 123] on div "All done! Bridged 0 LVN Status Completed Signed Broadcasted Bridged Done" at bounding box center [232, 73] width 209 height 146
click at [228, 118] on button "Done" at bounding box center [232, 116] width 107 height 13
